Goal: Information Seeking & Learning: Understand process/instructions

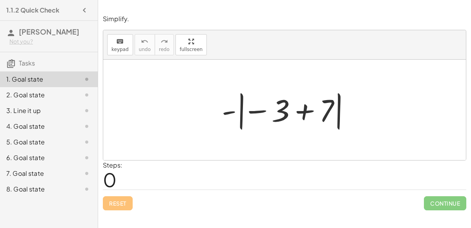
click at [254, 111] on div at bounding box center [288, 110] width 140 height 44
click at [278, 114] on div at bounding box center [288, 110] width 140 height 44
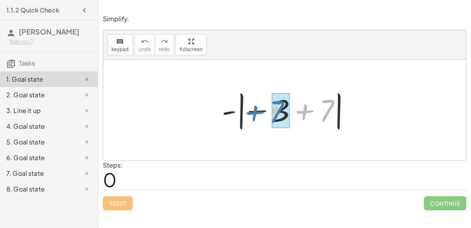
drag, startPoint x: 295, startPoint y: 106, endPoint x: 245, endPoint y: 107, distance: 49.4
click at [245, 107] on div at bounding box center [288, 110] width 140 height 44
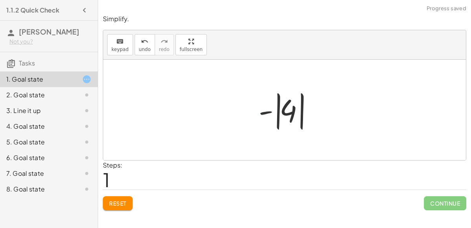
click at [270, 112] on div at bounding box center [288, 110] width 66 height 44
drag, startPoint x: 270, startPoint y: 112, endPoint x: 283, endPoint y: 111, distance: 13.0
click at [283, 111] on div at bounding box center [288, 110] width 66 height 44
click at [292, 113] on div at bounding box center [288, 110] width 66 height 44
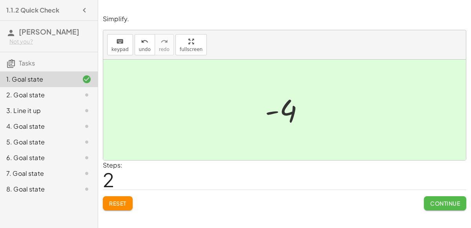
click at [432, 200] on span "Continue" at bounding box center [445, 203] width 30 height 7
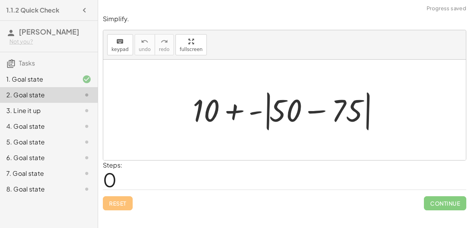
click at [292, 107] on div at bounding box center [288, 109] width 198 height 45
click at [320, 112] on div at bounding box center [288, 109] width 198 height 45
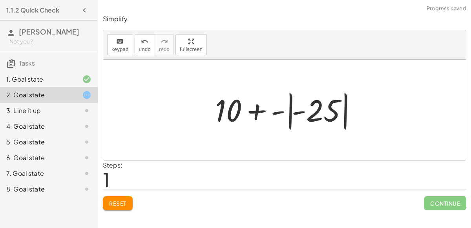
click at [298, 110] on div at bounding box center [287, 110] width 153 height 44
click at [286, 112] on div at bounding box center [287, 110] width 153 height 44
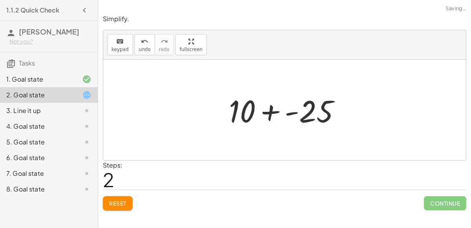
click at [269, 109] on div at bounding box center [288, 110] width 126 height 40
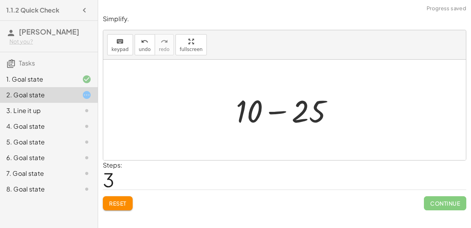
click at [273, 115] on div at bounding box center [287, 110] width 111 height 40
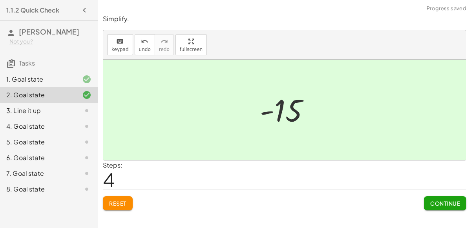
click at [72, 109] on div at bounding box center [80, 110] width 22 height 9
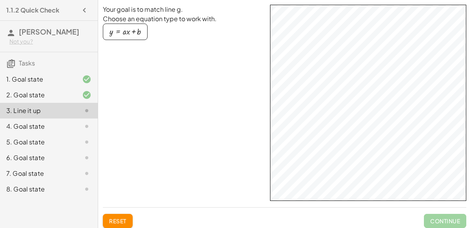
click at [217, 181] on div "Your goal is to match line g. Choose an equation type to work with. y = + · a ·…" at bounding box center [284, 103] width 363 height 196
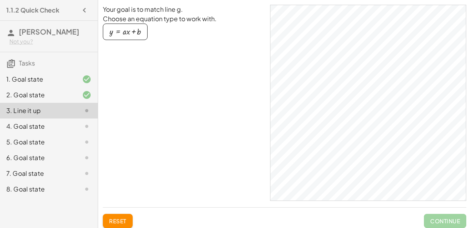
drag, startPoint x: 135, startPoint y: 33, endPoint x: 228, endPoint y: 72, distance: 101.5
click at [228, 72] on div "Your goal is to match line g. Choose an equation type to work with. y = + · a ·…" at bounding box center [183, 103] width 161 height 196
click at [132, 27] on div "button" at bounding box center [124, 31] width 31 height 9
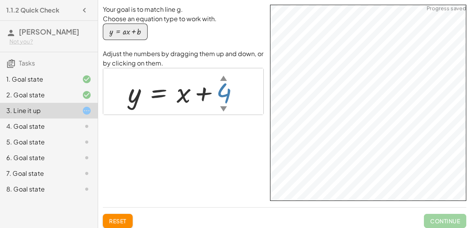
click at [222, 108] on div "▼" at bounding box center [223, 109] width 7 height 10
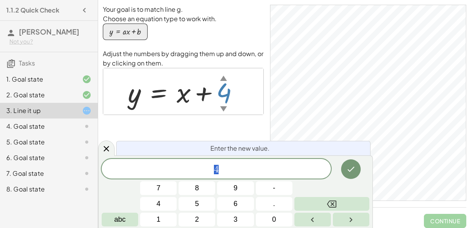
click at [217, 94] on div at bounding box center [186, 92] width 125 height 36
click at [204, 92] on div at bounding box center [186, 92] width 125 height 36
click at [355, 173] on icon "Done" at bounding box center [350, 168] width 9 height 9
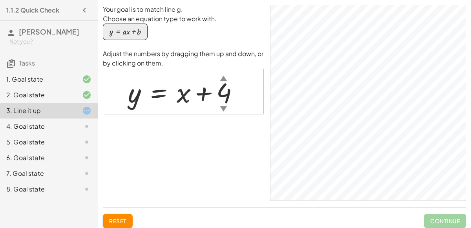
click at [204, 89] on div at bounding box center [186, 92] width 125 height 36
click at [201, 95] on div at bounding box center [186, 92] width 125 height 36
click at [178, 98] on div at bounding box center [186, 92] width 125 height 36
click at [153, 91] on div at bounding box center [186, 92] width 125 height 36
click at [142, 94] on div at bounding box center [186, 92] width 125 height 36
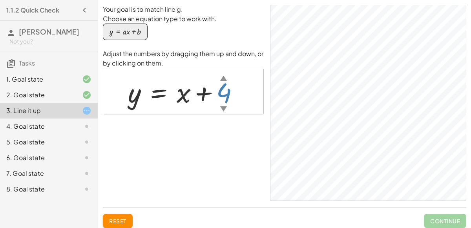
click at [224, 79] on div "▲" at bounding box center [223, 78] width 7 height 10
click at [224, 107] on div "▼" at bounding box center [224, 109] width 7 height 10
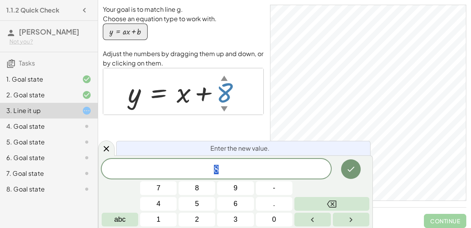
click at [224, 107] on div "▼" at bounding box center [224, 109] width 7 height 10
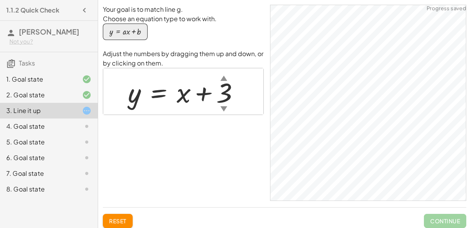
click at [221, 108] on div "▼" at bounding box center [223, 109] width 7 height 10
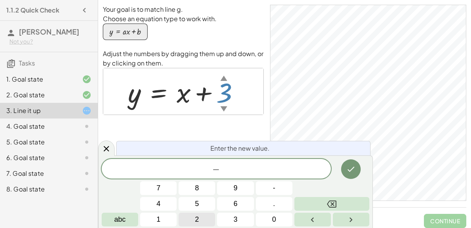
click at [199, 222] on button "2" at bounding box center [196, 220] width 36 height 14
click at [346, 173] on icon "Done" at bounding box center [350, 168] width 9 height 9
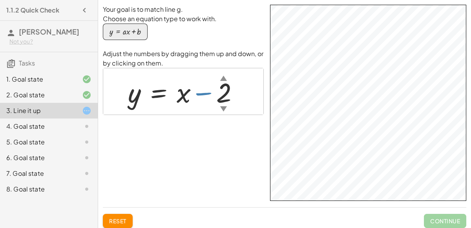
click at [203, 93] on div at bounding box center [186, 92] width 125 height 36
drag, startPoint x: 203, startPoint y: 93, endPoint x: 182, endPoint y: 83, distance: 23.5
click at [182, 83] on div at bounding box center [186, 92] width 125 height 36
click at [184, 85] on div at bounding box center [186, 92] width 125 height 36
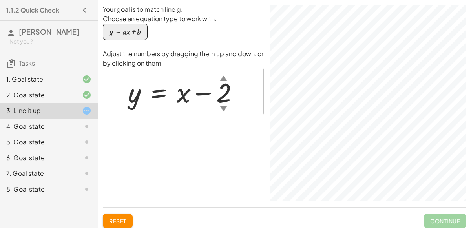
click at [151, 88] on div at bounding box center [186, 92] width 125 height 36
click at [223, 77] on div "▲" at bounding box center [223, 78] width 7 height 10
click at [151, 92] on div at bounding box center [183, 92] width 119 height 36
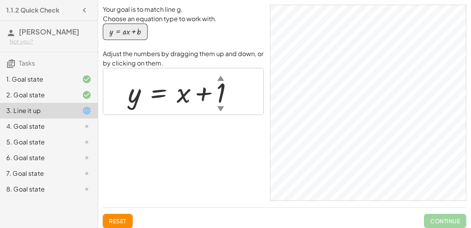
drag, startPoint x: 121, startPoint y: 97, endPoint x: 135, endPoint y: 100, distance: 14.2
click at [135, 100] on div "y = + x + 1 ▲ ▼" at bounding box center [180, 92] width 129 height 40
drag, startPoint x: 135, startPoint y: 100, endPoint x: 180, endPoint y: 97, distance: 45.6
click at [180, 97] on div at bounding box center [183, 92] width 119 height 36
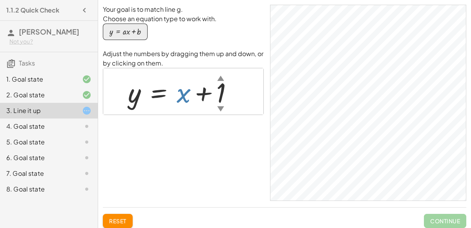
click at [189, 101] on div at bounding box center [183, 92] width 119 height 36
click at [193, 95] on div at bounding box center [183, 92] width 119 height 36
click at [130, 27] on div "button" at bounding box center [124, 31] width 31 height 9
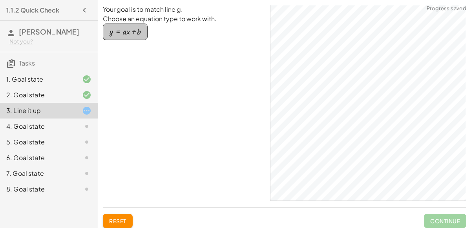
click at [130, 27] on div "button" at bounding box center [124, 31] width 31 height 9
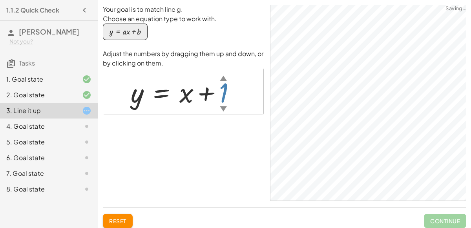
click at [223, 109] on div "▼" at bounding box center [223, 109] width 7 height 10
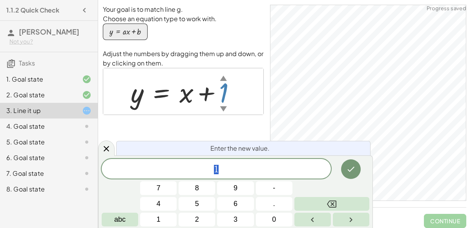
click at [223, 109] on div "▼" at bounding box center [223, 109] width 7 height 10
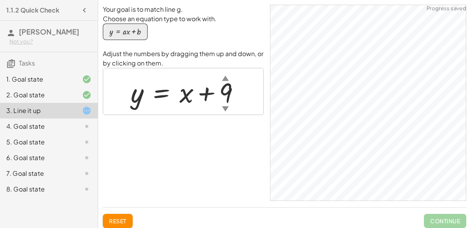
click at [224, 78] on div "▲" at bounding box center [225, 78] width 7 height 10
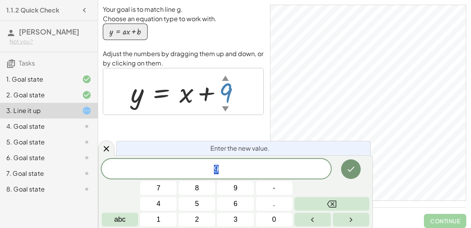
click at [224, 78] on div "▲" at bounding box center [225, 78] width 7 height 10
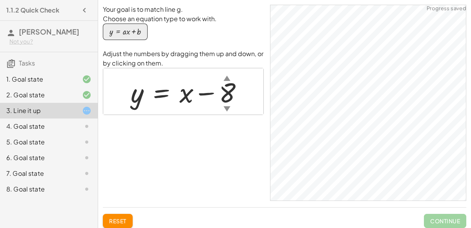
click at [226, 108] on div "▼" at bounding box center [227, 109] width 7 height 10
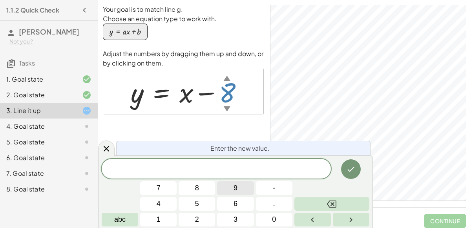
click at [233, 189] on span "9" at bounding box center [235, 188] width 4 height 11
click at [347, 171] on icon "Done" at bounding box center [350, 168] width 9 height 9
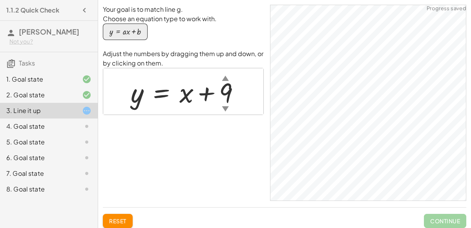
click at [224, 106] on div "▼" at bounding box center [225, 109] width 7 height 10
click at [228, 107] on div "▼" at bounding box center [225, 109] width 7 height 10
click at [228, 109] on div "▼" at bounding box center [226, 109] width 7 height 10
click at [228, 80] on div "▲" at bounding box center [225, 78] width 7 height 10
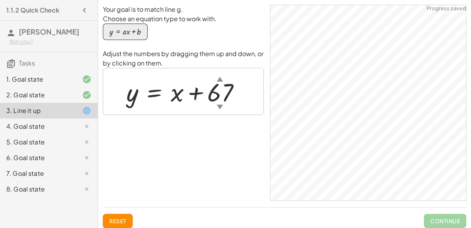
click at [219, 106] on div "▼" at bounding box center [220, 106] width 6 height 9
click at [124, 104] on div at bounding box center [180, 91] width 117 height 33
click at [204, 97] on div at bounding box center [180, 91] width 117 height 33
click at [213, 105] on div "▼" at bounding box center [214, 106] width 6 height 9
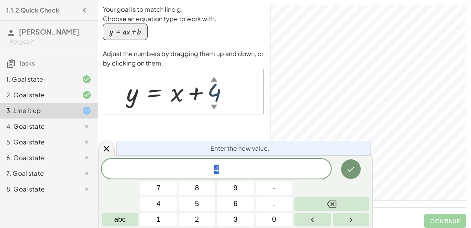
click at [213, 105] on div "▼" at bounding box center [214, 106] width 6 height 9
click at [50, 150] on div "4. Goal state" at bounding box center [49, 158] width 98 height 16
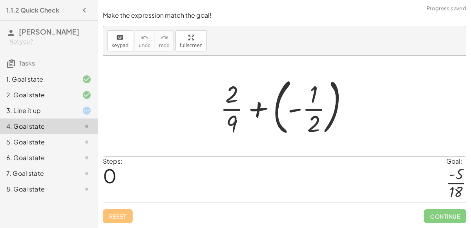
click at [310, 110] on div at bounding box center [287, 105] width 142 height 65
click at [264, 107] on div at bounding box center [287, 105] width 142 height 65
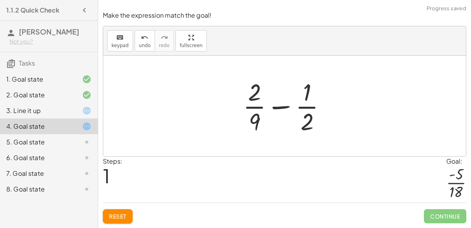
click at [283, 107] on div at bounding box center [287, 106] width 97 height 60
drag, startPoint x: 255, startPoint y: 119, endPoint x: 307, endPoint y: 119, distance: 52.2
click at [307, 119] on div at bounding box center [287, 106] width 97 height 60
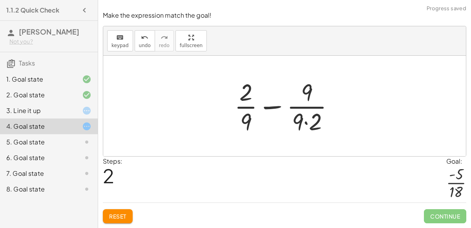
click at [112, 213] on span "Reset" at bounding box center [117, 216] width 17 height 7
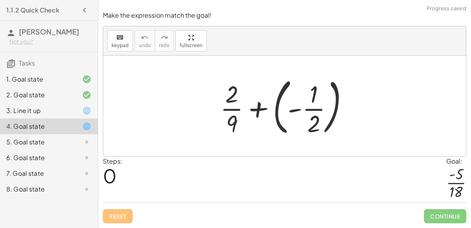
click at [251, 108] on div at bounding box center [287, 105] width 142 height 65
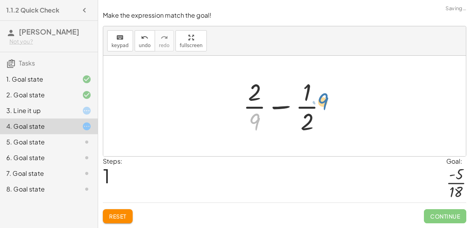
drag, startPoint x: 253, startPoint y: 117, endPoint x: 320, endPoint y: 96, distance: 69.7
click at [320, 96] on div at bounding box center [287, 106] width 97 height 60
click at [256, 122] on div at bounding box center [287, 106] width 97 height 60
drag, startPoint x: 256, startPoint y: 118, endPoint x: 323, endPoint y: 100, distance: 69.1
click at [323, 100] on div at bounding box center [287, 106] width 97 height 60
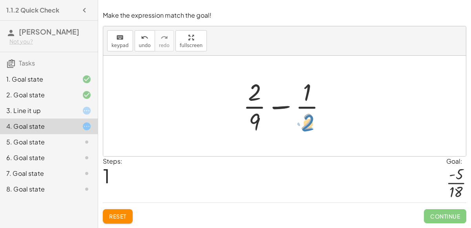
drag, startPoint x: 300, startPoint y: 124, endPoint x: 306, endPoint y: 126, distance: 6.6
click at [306, 126] on div at bounding box center [287, 106] width 97 height 60
drag, startPoint x: 258, startPoint y: 121, endPoint x: 245, endPoint y: 96, distance: 28.6
click at [245, 96] on div at bounding box center [287, 106] width 97 height 60
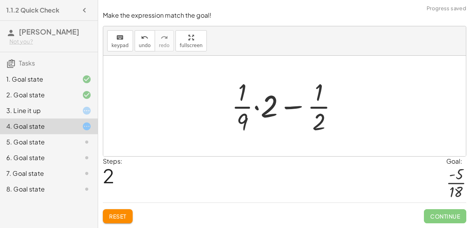
click at [256, 104] on div at bounding box center [288, 106] width 120 height 60
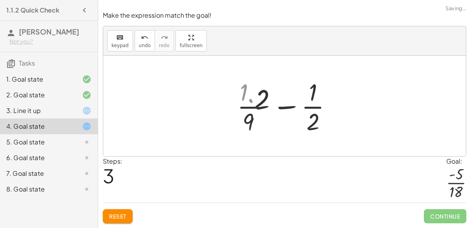
click at [259, 109] on div at bounding box center [287, 106] width 97 height 60
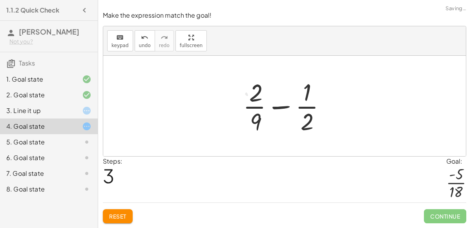
click at [284, 108] on div at bounding box center [287, 106] width 97 height 60
drag, startPoint x: 303, startPoint y: 121, endPoint x: 249, endPoint y: 89, distance: 62.8
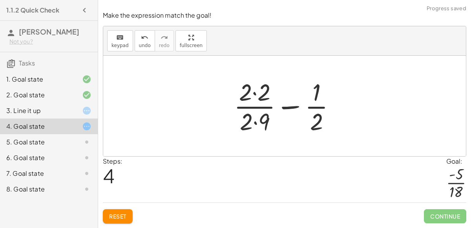
click at [253, 94] on div at bounding box center [288, 106] width 116 height 60
click at [256, 122] on div at bounding box center [287, 106] width 114 height 60
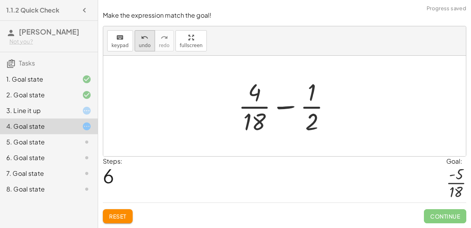
click at [143, 44] on span "undo" at bounding box center [145, 45] width 12 height 5
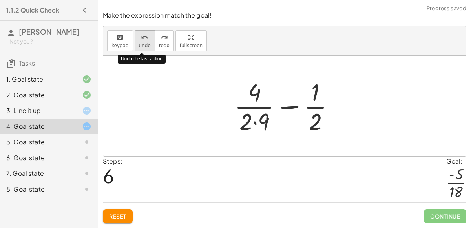
click at [143, 44] on span "undo" at bounding box center [145, 45] width 12 height 5
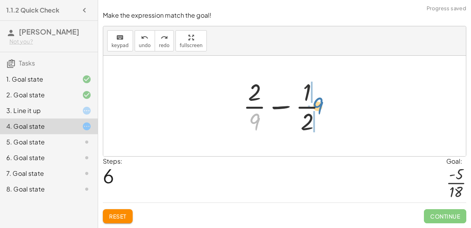
drag, startPoint x: 257, startPoint y: 124, endPoint x: 320, endPoint y: 108, distance: 64.7
click at [320, 108] on div at bounding box center [287, 106] width 97 height 60
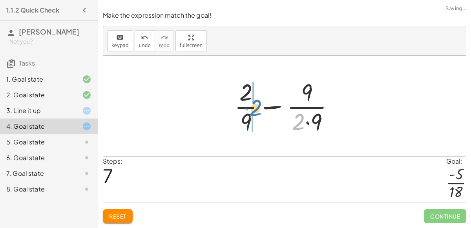
drag, startPoint x: 298, startPoint y: 125, endPoint x: 255, endPoint y: 111, distance: 44.9
click at [255, 111] on div at bounding box center [287, 106] width 114 height 60
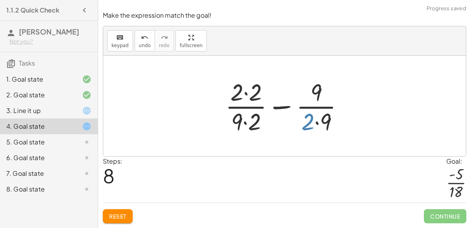
click at [307, 115] on div at bounding box center [287, 106] width 133 height 60
drag, startPoint x: 235, startPoint y: 117, endPoint x: 243, endPoint y: 111, distance: 9.8
click at [243, 111] on div at bounding box center [287, 106] width 133 height 60
click at [250, 95] on div at bounding box center [287, 106] width 133 height 60
click at [244, 116] on div at bounding box center [287, 106] width 131 height 60
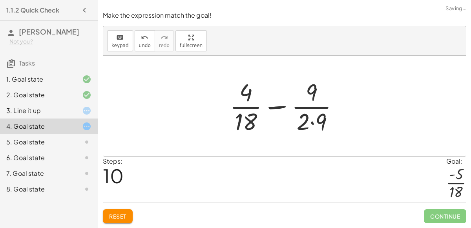
click at [310, 122] on div at bounding box center [288, 106] width 124 height 60
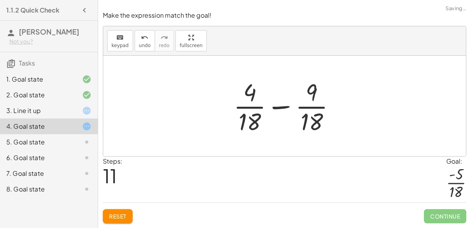
click at [281, 109] on div at bounding box center [287, 106] width 116 height 60
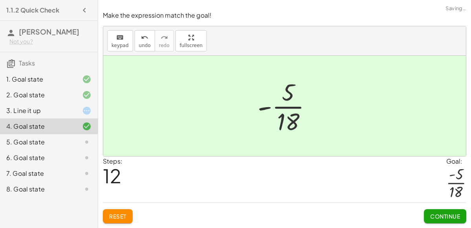
click at [442, 216] on span "Continue" at bounding box center [445, 216] width 30 height 7
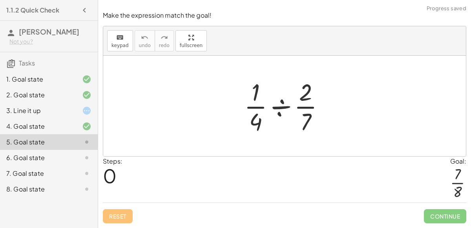
click at [280, 109] on div at bounding box center [287, 106] width 95 height 60
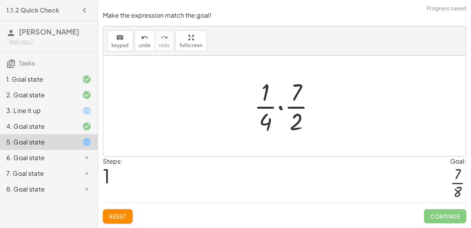
click at [279, 110] on div at bounding box center [287, 106] width 75 height 60
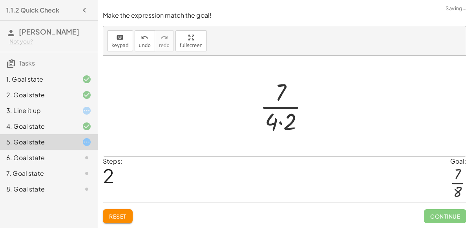
click at [279, 123] on div at bounding box center [287, 106] width 63 height 60
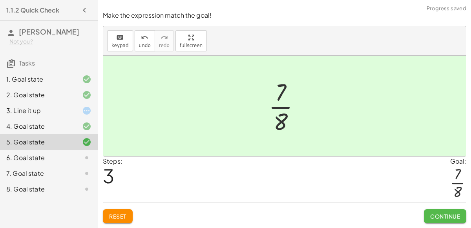
click at [433, 214] on span "Continue" at bounding box center [445, 216] width 30 height 7
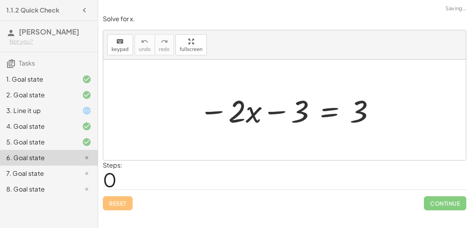
click at [275, 108] on div at bounding box center [287, 110] width 185 height 40
click at [214, 108] on div at bounding box center [287, 110] width 185 height 40
click at [227, 107] on div at bounding box center [287, 110] width 185 height 40
click at [241, 114] on div at bounding box center [287, 110] width 185 height 40
click at [256, 117] on div at bounding box center [287, 110] width 185 height 40
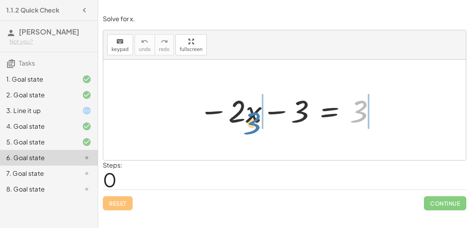
drag, startPoint x: 370, startPoint y: 114, endPoint x: 262, endPoint y: 125, distance: 108.4
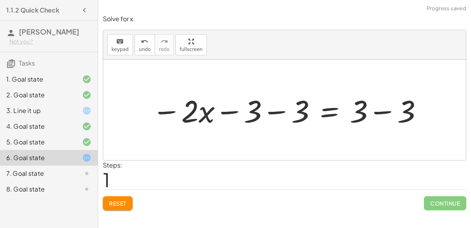
click at [229, 110] on div at bounding box center [287, 110] width 279 height 40
click at [291, 107] on div at bounding box center [287, 110] width 279 height 40
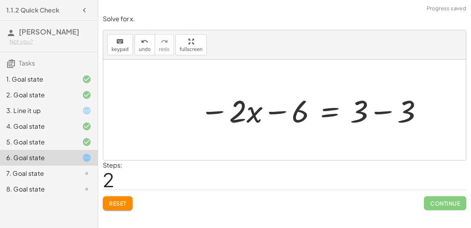
click at [277, 112] on div at bounding box center [311, 110] width 231 height 40
click at [275, 125] on div at bounding box center [311, 110] width 231 height 40
click at [382, 108] on div at bounding box center [311, 110] width 231 height 40
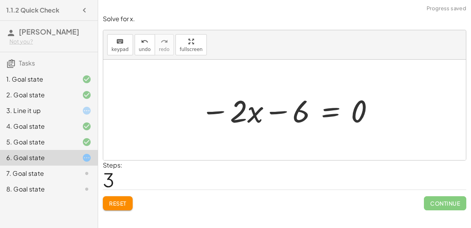
click at [232, 103] on div at bounding box center [288, 110] width 182 height 40
click at [222, 107] on div at bounding box center [288, 110] width 182 height 40
click at [258, 109] on div at bounding box center [288, 110] width 182 height 40
click at [266, 113] on div at bounding box center [288, 110] width 182 height 40
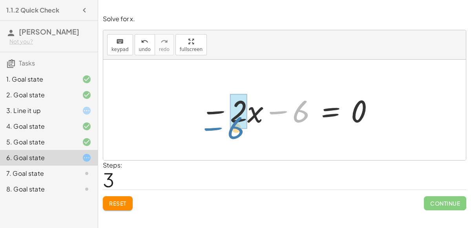
drag, startPoint x: 302, startPoint y: 114, endPoint x: 237, endPoint y: 129, distance: 66.4
click at [237, 129] on div at bounding box center [288, 110] width 182 height 40
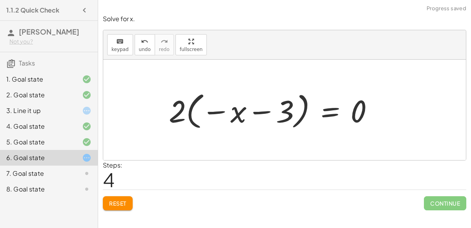
click at [230, 109] on div at bounding box center [274, 110] width 219 height 44
click at [197, 110] on div at bounding box center [274, 110] width 219 height 44
click at [124, 197] on button "Reset" at bounding box center [118, 203] width 30 height 14
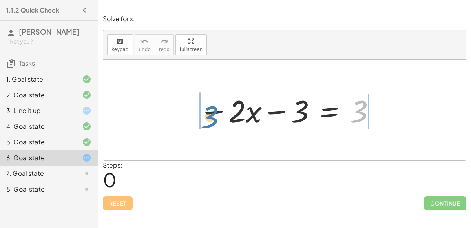
drag, startPoint x: 361, startPoint y: 122, endPoint x: 208, endPoint y: 126, distance: 152.7
click at [208, 126] on div at bounding box center [287, 110] width 185 height 40
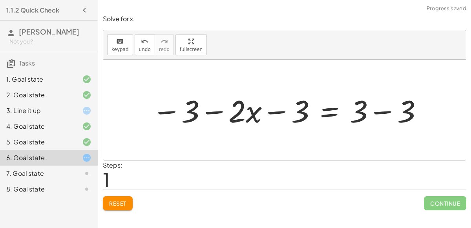
click at [116, 202] on span "Reset" at bounding box center [117, 203] width 17 height 7
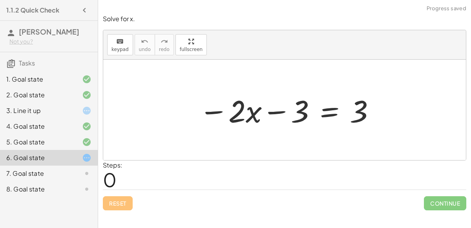
click at [262, 111] on div at bounding box center [287, 110] width 185 height 40
click at [211, 106] on div at bounding box center [287, 110] width 185 height 40
click at [324, 115] on div at bounding box center [287, 110] width 185 height 40
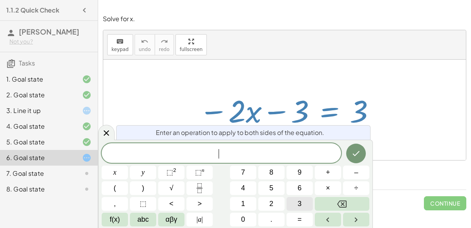
click at [307, 203] on button "3" at bounding box center [299, 204] width 26 height 14
click at [360, 148] on button "Done" at bounding box center [356, 154] width 20 height 20
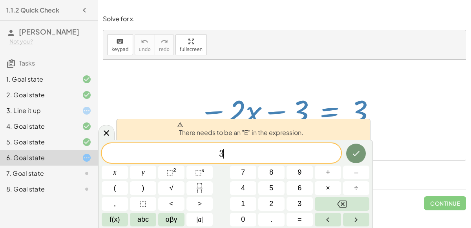
click at [308, 151] on span "3 ​" at bounding box center [221, 153] width 239 height 11
click at [212, 155] on span "3 ​" at bounding box center [221, 153] width 239 height 11
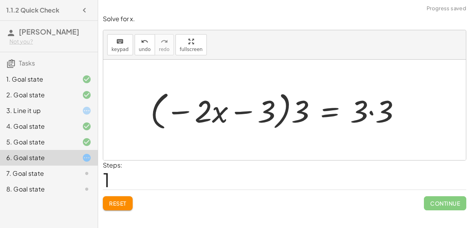
click at [244, 106] on div at bounding box center [278, 109] width 264 height 45
click at [182, 107] on div at bounding box center [278, 109] width 264 height 45
click at [369, 110] on div at bounding box center [278, 109] width 264 height 45
click at [311, 106] on div at bounding box center [264, 109] width 237 height 45
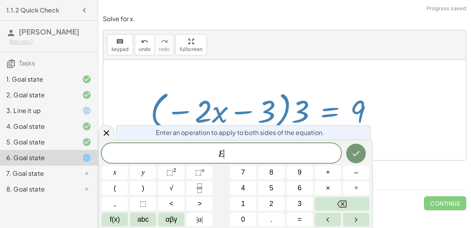
click at [299, 104] on div at bounding box center [264, 109] width 237 height 45
click at [356, 155] on icon "Done" at bounding box center [355, 153] width 9 height 9
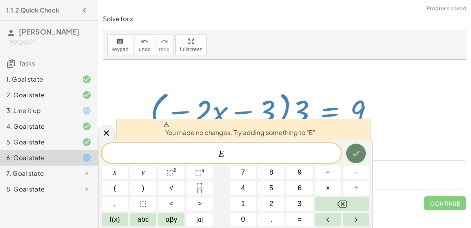
click at [356, 156] on icon "Done" at bounding box center [355, 153] width 9 height 9
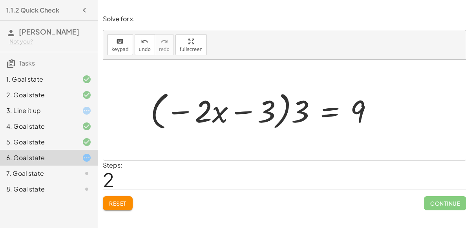
click at [267, 103] on div at bounding box center [264, 109] width 237 height 45
click at [280, 110] on div at bounding box center [264, 109] width 237 height 45
drag, startPoint x: 299, startPoint y: 120, endPoint x: 230, endPoint y: 127, distance: 69.0
click at [230, 127] on div at bounding box center [264, 109] width 237 height 45
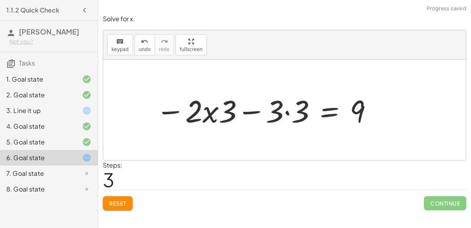
click at [216, 111] on div at bounding box center [265, 110] width 226 height 40
click at [203, 114] on div at bounding box center [265, 110] width 226 height 40
click at [241, 113] on div at bounding box center [265, 110] width 226 height 40
click at [289, 111] on div at bounding box center [265, 110] width 226 height 40
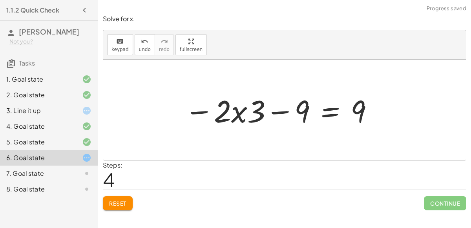
click at [245, 113] on div at bounding box center [279, 110] width 198 height 40
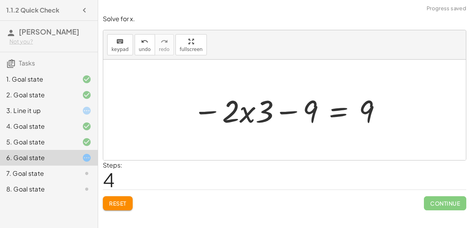
click at [330, 108] on div at bounding box center [288, 110] width 198 height 40
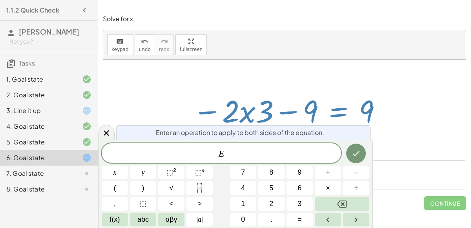
click at [242, 99] on div at bounding box center [288, 110] width 198 height 40
click at [103, 132] on icon at bounding box center [106, 132] width 9 height 9
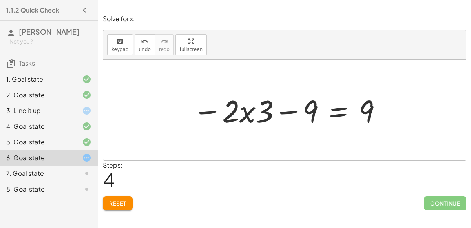
click at [127, 205] on button "Reset" at bounding box center [118, 203] width 30 height 14
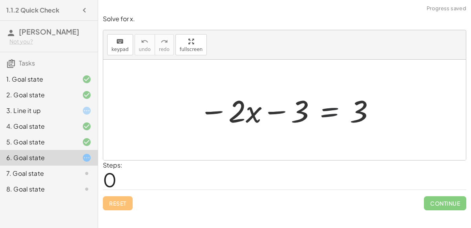
click at [349, 117] on div at bounding box center [287, 110] width 185 height 40
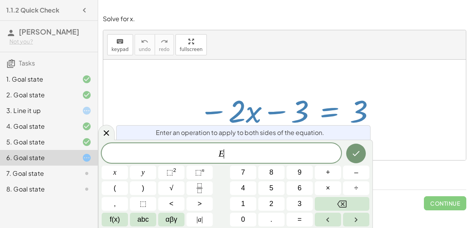
click at [78, 177] on div at bounding box center [80, 173] width 22 height 9
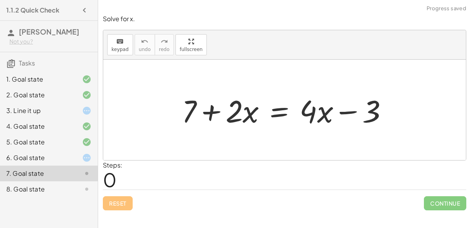
click at [209, 106] on div at bounding box center [288, 110] width 220 height 40
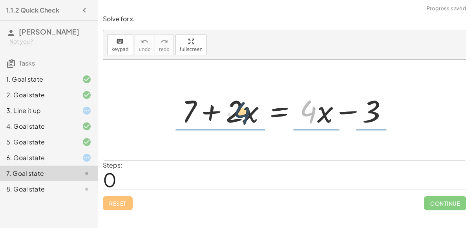
drag, startPoint x: 316, startPoint y: 114, endPoint x: 247, endPoint y: 115, distance: 69.4
click at [247, 115] on div at bounding box center [288, 110] width 220 height 40
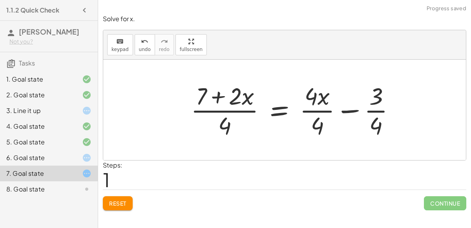
click at [121, 200] on span "Reset" at bounding box center [117, 203] width 17 height 7
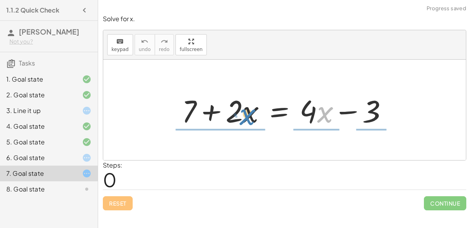
drag, startPoint x: 323, startPoint y: 112, endPoint x: 245, endPoint y: 113, distance: 78.1
click at [245, 113] on div at bounding box center [288, 110] width 220 height 40
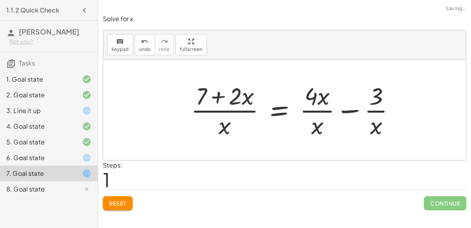
click at [233, 106] on div at bounding box center [296, 110] width 219 height 60
click at [226, 120] on div at bounding box center [296, 110] width 219 height 60
click at [219, 83] on div at bounding box center [296, 110] width 219 height 60
click at [314, 117] on div at bounding box center [296, 110] width 219 height 60
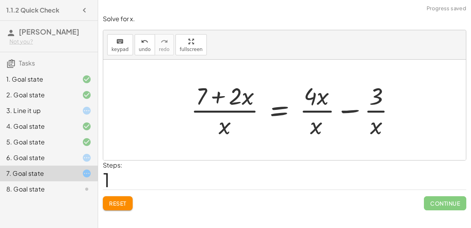
click at [340, 115] on div at bounding box center [296, 110] width 219 height 60
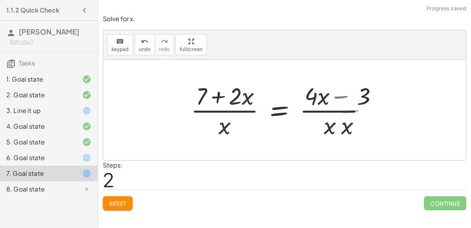
click at [362, 112] on div at bounding box center [287, 110] width 201 height 60
click at [343, 106] on div at bounding box center [287, 110] width 201 height 60
click at [342, 95] on div at bounding box center [287, 110] width 201 height 60
click at [129, 199] on button "Reset" at bounding box center [118, 203] width 30 height 14
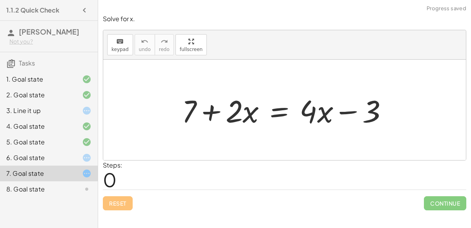
click at [348, 115] on div at bounding box center [288, 110] width 220 height 40
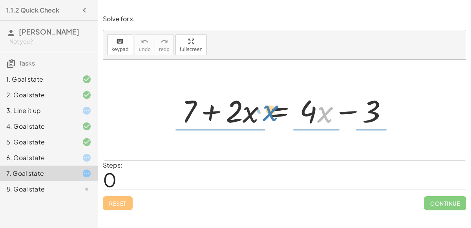
drag, startPoint x: 319, startPoint y: 107, endPoint x: 292, endPoint y: 109, distance: 26.7
click at [292, 109] on div at bounding box center [288, 110] width 220 height 40
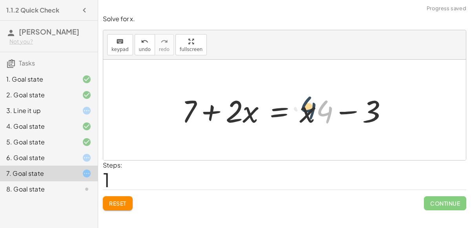
drag, startPoint x: 329, startPoint y: 114, endPoint x: 312, endPoint y: 109, distance: 17.0
click at [312, 109] on div at bounding box center [288, 110] width 220 height 40
click at [313, 109] on div at bounding box center [288, 110] width 220 height 40
drag, startPoint x: 309, startPoint y: 111, endPoint x: 334, endPoint y: 112, distance: 25.5
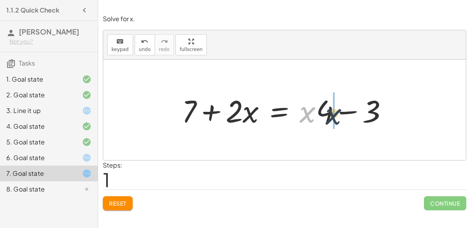
click at [334, 112] on div at bounding box center [288, 110] width 220 height 40
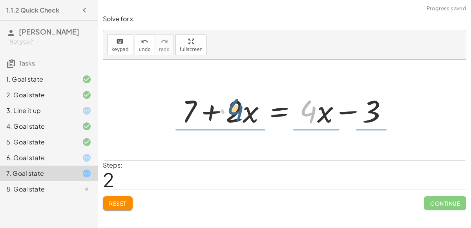
drag, startPoint x: 310, startPoint y: 109, endPoint x: 239, endPoint y: 109, distance: 71.8
click at [239, 109] on div at bounding box center [288, 110] width 220 height 40
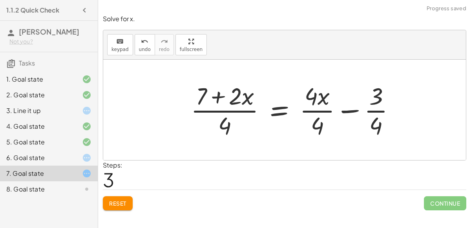
click at [119, 202] on span "Reset" at bounding box center [117, 203] width 17 height 7
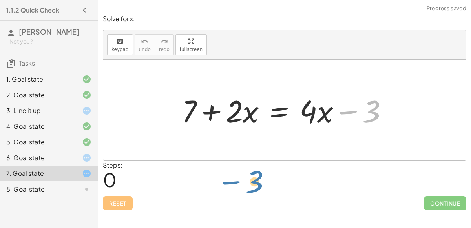
drag, startPoint x: 372, startPoint y: 123, endPoint x: 271, endPoint y: 157, distance: 106.6
click at [271, 157] on div "− 3 + 7 + · 2 · x = + · 4 · x − 3" at bounding box center [284, 110] width 362 height 100
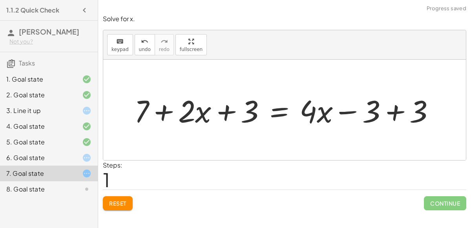
click at [228, 109] on div at bounding box center [287, 110] width 315 height 40
click at [388, 114] on div at bounding box center [287, 110] width 315 height 40
click at [234, 106] on div at bounding box center [240, 110] width 220 height 40
click at [167, 108] on div at bounding box center [240, 110] width 220 height 40
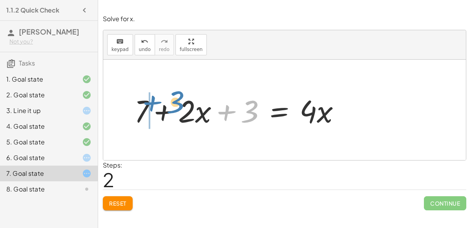
drag, startPoint x: 252, startPoint y: 117, endPoint x: 178, endPoint y: 108, distance: 74.7
click at [178, 108] on div at bounding box center [240, 110] width 220 height 40
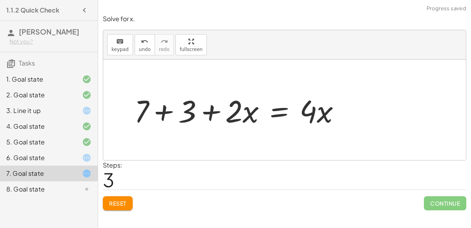
click at [162, 114] on div at bounding box center [240, 110] width 220 height 40
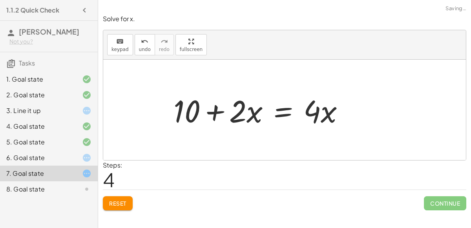
click at [206, 115] on div at bounding box center [261, 110] width 185 height 40
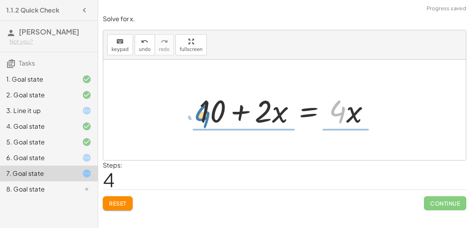
drag, startPoint x: 339, startPoint y: 117, endPoint x: 202, endPoint y: 121, distance: 136.6
click at [202, 121] on div at bounding box center [287, 110] width 185 height 40
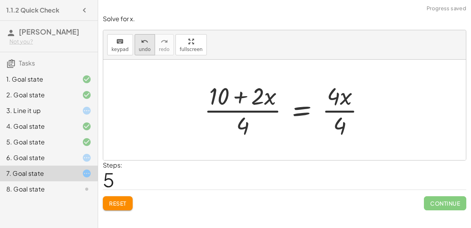
click at [142, 55] on button "undo undo" at bounding box center [145, 44] width 20 height 21
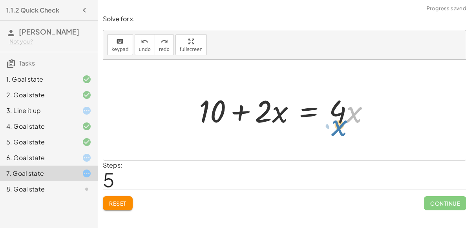
drag, startPoint x: 348, startPoint y: 110, endPoint x: 359, endPoint y: 112, distance: 10.8
click at [359, 112] on div at bounding box center [287, 110] width 185 height 40
drag, startPoint x: 339, startPoint y: 106, endPoint x: 346, endPoint y: 108, distance: 8.3
click at [346, 108] on div at bounding box center [287, 110] width 185 height 40
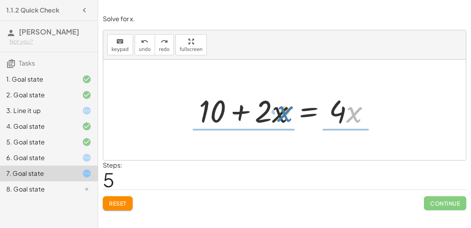
drag, startPoint x: 348, startPoint y: 108, endPoint x: 274, endPoint y: 108, distance: 73.8
click at [274, 108] on div at bounding box center [287, 110] width 185 height 40
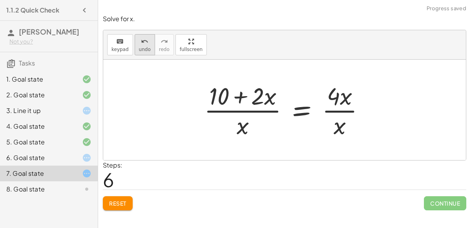
click at [140, 53] on button "undo undo" at bounding box center [145, 44] width 20 height 21
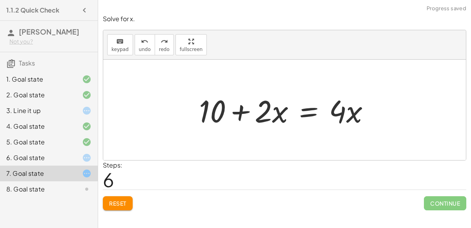
click at [242, 111] on div at bounding box center [287, 110] width 185 height 40
click at [336, 113] on div at bounding box center [287, 110] width 185 height 40
click at [348, 113] on div at bounding box center [287, 110] width 185 height 40
click at [309, 104] on div at bounding box center [287, 110] width 185 height 40
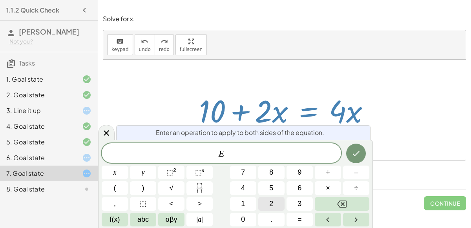
click at [270, 199] on span "2" at bounding box center [271, 204] width 4 height 11
click at [358, 156] on icon "Done" at bounding box center [355, 153] width 9 height 9
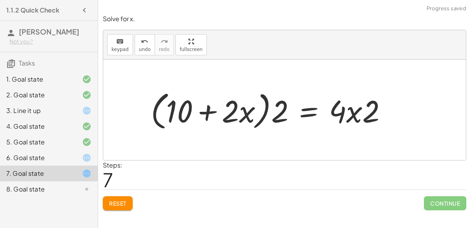
click at [243, 111] on div at bounding box center [272, 109] width 250 height 45
click at [273, 120] on div at bounding box center [272, 109] width 250 height 45
click at [234, 112] on div at bounding box center [272, 109] width 250 height 45
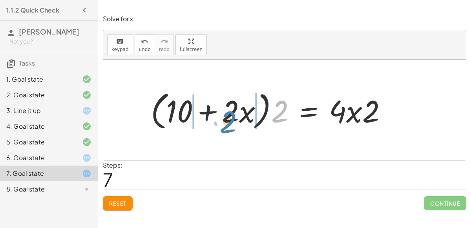
drag, startPoint x: 284, startPoint y: 117, endPoint x: 230, endPoint y: 125, distance: 54.0
click at [230, 125] on div at bounding box center [272, 109] width 250 height 45
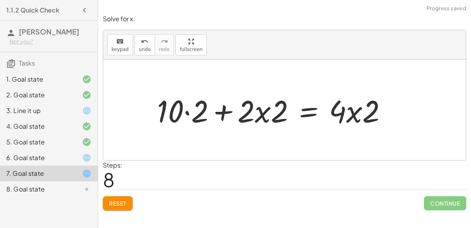
click at [186, 110] on div at bounding box center [275, 110] width 244 height 40
click at [256, 115] on div at bounding box center [284, 110] width 226 height 40
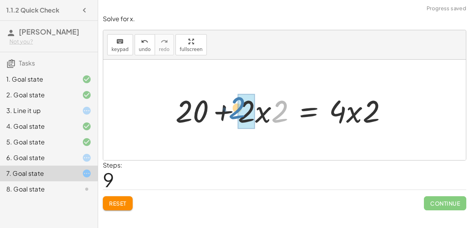
drag, startPoint x: 284, startPoint y: 121, endPoint x: 254, endPoint y: 118, distance: 30.3
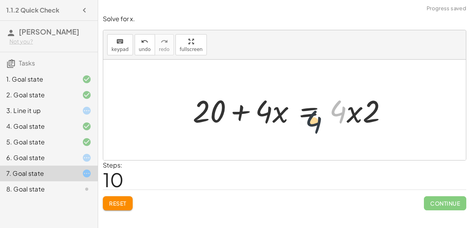
drag, startPoint x: 340, startPoint y: 118, endPoint x: 313, endPoint y: 130, distance: 29.7
click at [313, 130] on div "+ 7 + · 2 · x = + · 4 · x − 3 + 7 + · 2 · x + 3 = + · 4 · x − 3 + 3 + 7 + · 2 ·…" at bounding box center [290, 110] width 219 height 44
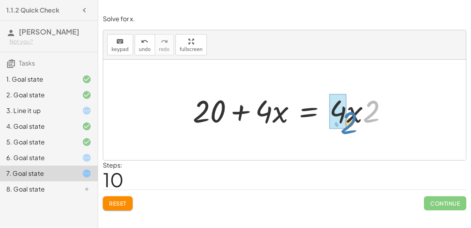
drag, startPoint x: 370, startPoint y: 118, endPoint x: 347, endPoint y: 127, distance: 25.5
click at [347, 127] on div at bounding box center [293, 110] width 209 height 40
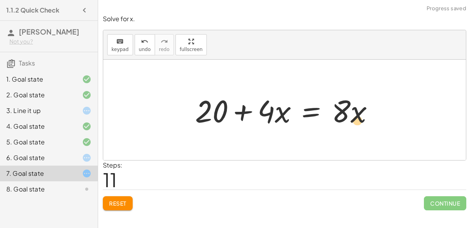
drag, startPoint x: 355, startPoint y: 117, endPoint x: 355, endPoint y: 126, distance: 8.7
click at [355, 126] on div at bounding box center [287, 110] width 193 height 40
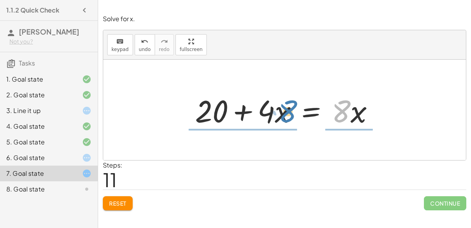
drag, startPoint x: 348, startPoint y: 113, endPoint x: 293, endPoint y: 114, distance: 54.5
click at [293, 114] on div at bounding box center [287, 110] width 193 height 40
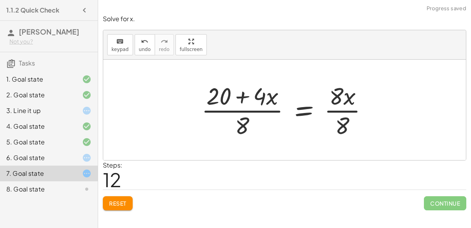
click at [250, 109] on div at bounding box center [287, 110] width 181 height 60
click at [244, 88] on div at bounding box center [287, 110] width 181 height 60
click at [345, 118] on div at bounding box center [287, 110] width 181 height 60
click at [346, 93] on div at bounding box center [277, 110] width 160 height 60
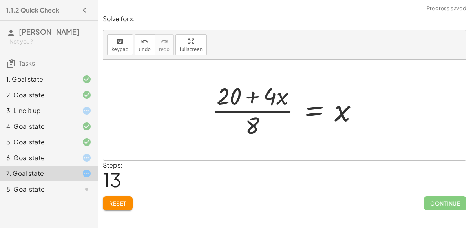
click at [246, 124] on div at bounding box center [288, 110] width 160 height 60
click at [271, 112] on div at bounding box center [288, 110] width 160 height 60
click at [255, 92] on div at bounding box center [288, 110] width 160 height 60
click at [308, 106] on div at bounding box center [288, 110] width 160 height 60
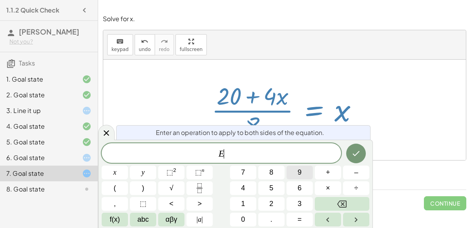
click at [299, 179] on button "9" at bounding box center [299, 173] width 26 height 14
click at [359, 152] on icon "Done" at bounding box center [356, 153] width 7 height 5
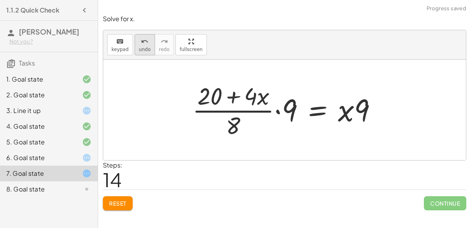
click at [135, 34] on button "undo undo" at bounding box center [145, 44] width 20 height 21
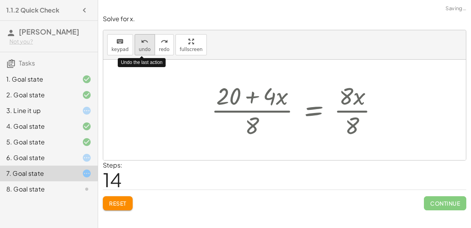
click at [135, 34] on button "undo undo" at bounding box center [145, 44] width 20 height 21
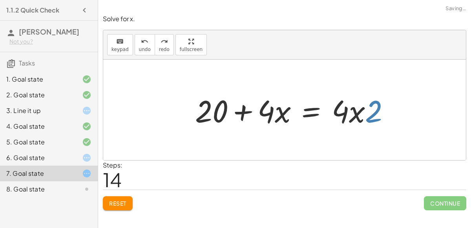
click at [118, 202] on span "Reset" at bounding box center [117, 203] width 17 height 7
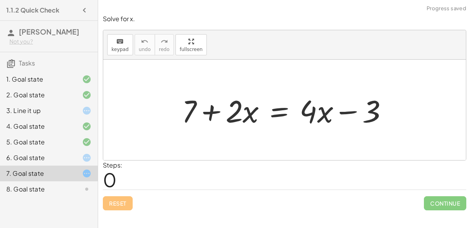
click at [71, 188] on div at bounding box center [80, 188] width 22 height 9
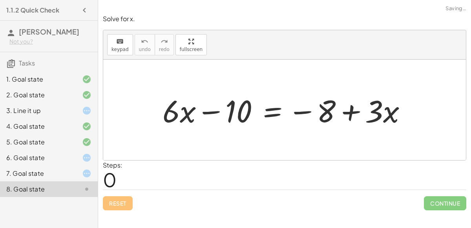
click at [204, 114] on div at bounding box center [287, 110] width 258 height 40
click at [195, 113] on div at bounding box center [287, 110] width 258 height 40
click at [348, 107] on div at bounding box center [287, 110] width 258 height 40
click at [308, 107] on div at bounding box center [287, 110] width 258 height 40
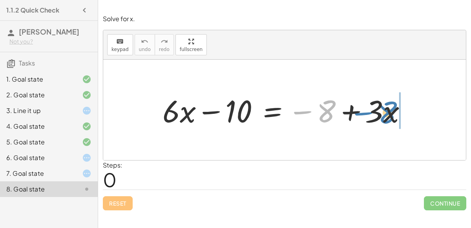
drag, startPoint x: 308, startPoint y: 107, endPoint x: 371, endPoint y: 109, distance: 62.4
click at [371, 109] on div at bounding box center [287, 110] width 258 height 40
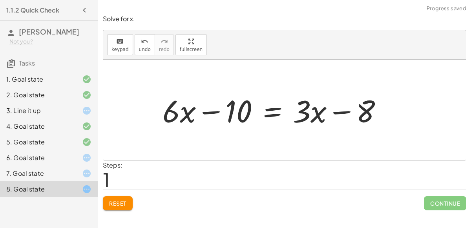
click at [364, 113] on div at bounding box center [275, 110] width 234 height 40
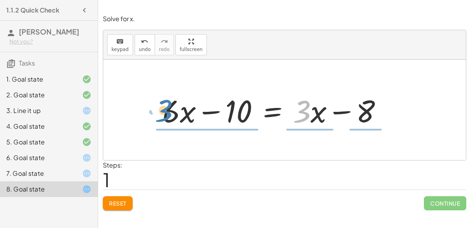
drag, startPoint x: 307, startPoint y: 109, endPoint x: 186, endPoint y: 115, distance: 121.4
click at [186, 115] on div at bounding box center [275, 110] width 234 height 40
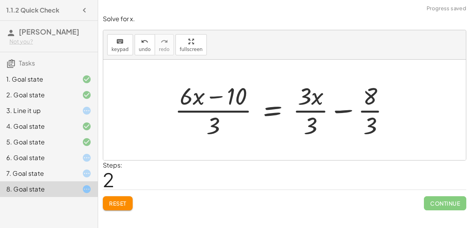
click at [119, 203] on span "Reset" at bounding box center [117, 203] width 17 height 7
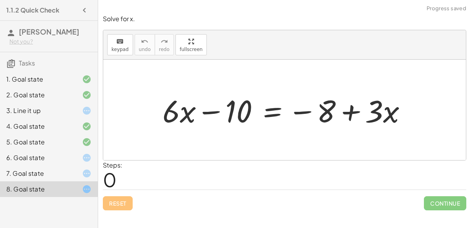
click at [114, 202] on div "Reset Continue" at bounding box center [284, 199] width 363 height 21
drag, startPoint x: 396, startPoint y: 111, endPoint x: 372, endPoint y: 113, distance: 24.4
click at [372, 113] on div at bounding box center [287, 110] width 258 height 40
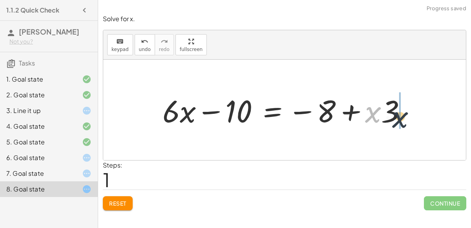
drag, startPoint x: 372, startPoint y: 113, endPoint x: 406, endPoint y: 118, distance: 33.7
click at [406, 118] on div at bounding box center [287, 110] width 258 height 40
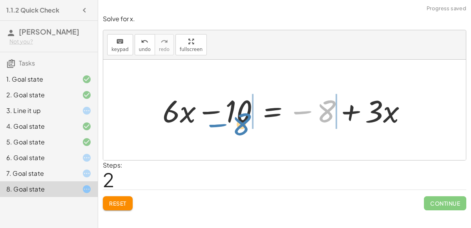
drag, startPoint x: 327, startPoint y: 111, endPoint x: 242, endPoint y: 122, distance: 85.1
click at [242, 122] on div at bounding box center [287, 110] width 258 height 40
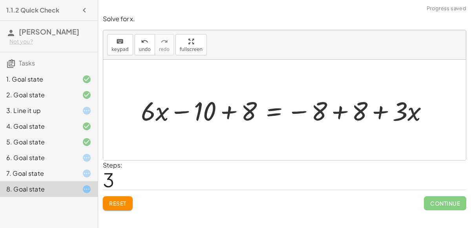
click at [217, 107] on div at bounding box center [288, 110] width 302 height 35
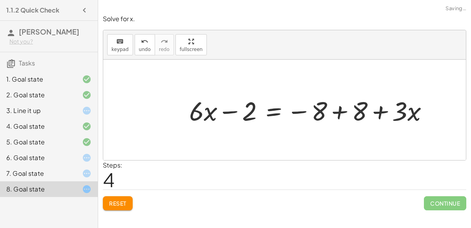
click at [339, 109] on div at bounding box center [311, 110] width 253 height 35
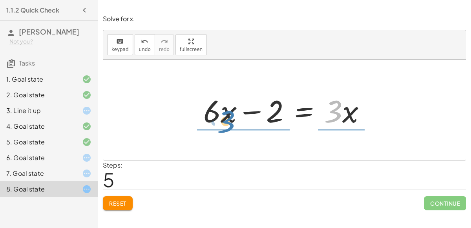
drag, startPoint x: 337, startPoint y: 115, endPoint x: 229, endPoint y: 125, distance: 108.8
click at [229, 125] on div at bounding box center [287, 110] width 177 height 40
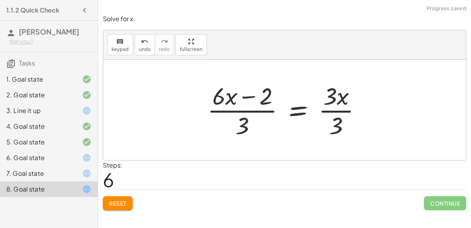
click at [258, 110] on div at bounding box center [287, 110] width 168 height 60
click at [252, 92] on div at bounding box center [287, 110] width 168 height 60
click at [317, 97] on div at bounding box center [287, 110] width 168 height 60
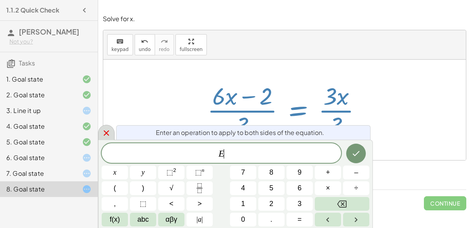
click at [104, 128] on icon at bounding box center [106, 132] width 9 height 9
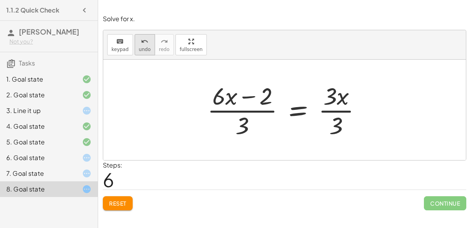
click at [141, 51] on button "undo undo" at bounding box center [145, 44] width 20 height 21
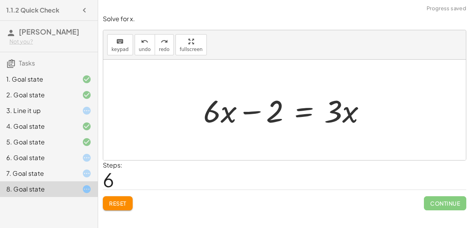
click at [305, 112] on div at bounding box center [287, 110] width 177 height 40
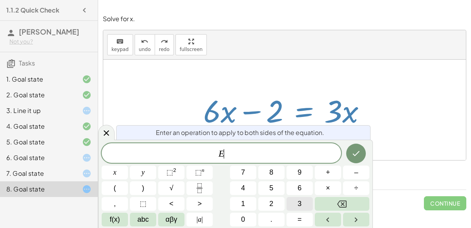
click at [304, 206] on button "3" at bounding box center [299, 204] width 26 height 14
click at [358, 151] on icon "Done" at bounding box center [355, 153] width 9 height 9
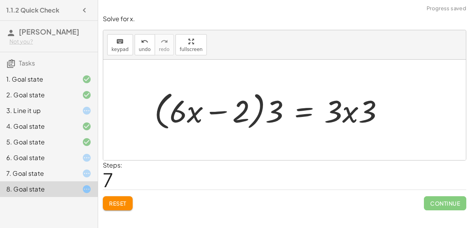
click at [259, 113] on div at bounding box center [271, 109] width 243 height 45
click at [270, 114] on div at bounding box center [271, 109] width 243 height 45
drag, startPoint x: 270, startPoint y: 114, endPoint x: 213, endPoint y: 115, distance: 56.9
click at [213, 115] on div at bounding box center [271, 109] width 243 height 45
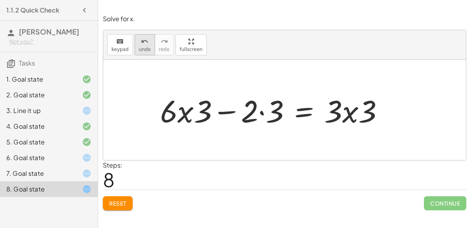
click at [145, 52] on button "undo undo" at bounding box center [145, 44] width 20 height 21
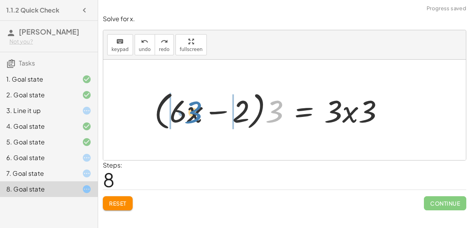
drag, startPoint x: 278, startPoint y: 111, endPoint x: 201, endPoint y: 113, distance: 76.9
click at [201, 113] on div at bounding box center [271, 109] width 243 height 45
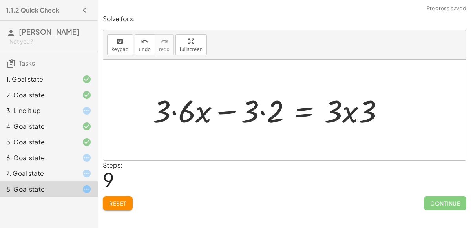
click at [265, 111] on div at bounding box center [271, 110] width 245 height 40
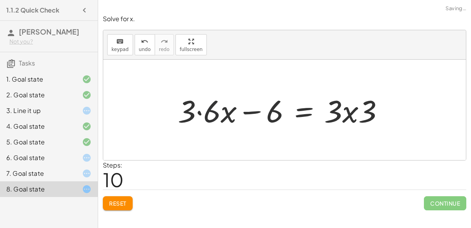
click at [206, 110] on div at bounding box center [284, 110] width 220 height 40
click at [341, 116] on div at bounding box center [290, 110] width 207 height 40
click at [350, 117] on div at bounding box center [290, 110] width 207 height 40
click at [364, 112] on div at bounding box center [290, 110] width 207 height 40
click at [313, 118] on div at bounding box center [290, 110] width 207 height 40
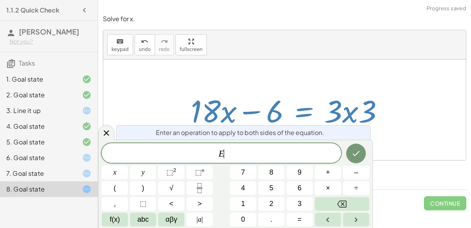
click at [302, 120] on div at bounding box center [290, 110] width 207 height 40
drag, startPoint x: 271, startPoint y: 104, endPoint x: 318, endPoint y: 100, distance: 47.2
click at [318, 100] on div at bounding box center [290, 110] width 207 height 40
click at [357, 157] on icon "Done" at bounding box center [355, 153] width 9 height 9
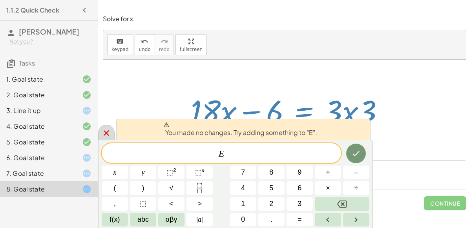
click at [102, 130] on icon at bounding box center [106, 132] width 9 height 9
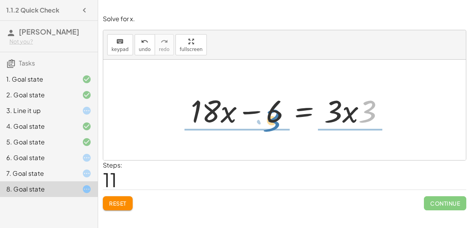
drag, startPoint x: 359, startPoint y: 116, endPoint x: 266, endPoint y: 120, distance: 93.5
click at [266, 120] on div at bounding box center [290, 110] width 207 height 40
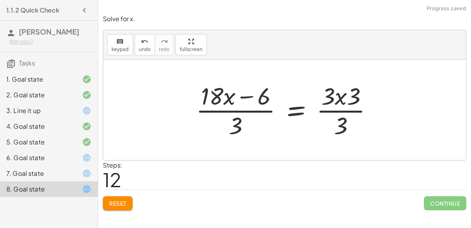
click at [135, 197] on div "Reset Continue" at bounding box center [284, 199] width 363 height 21
click at [111, 196] on button "Reset" at bounding box center [118, 203] width 30 height 14
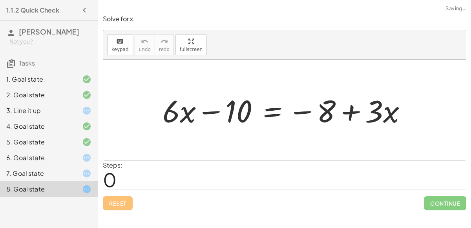
click at [111, 195] on div "Reset Continue" at bounding box center [284, 199] width 363 height 21
click at [89, 169] on icon at bounding box center [86, 173] width 9 height 9
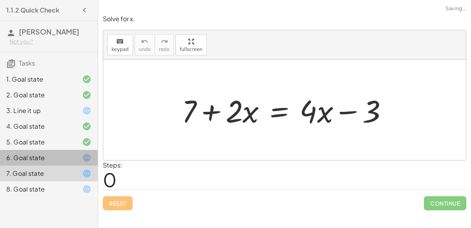
click at [91, 181] on div "6. Goal state" at bounding box center [49, 189] width 98 height 16
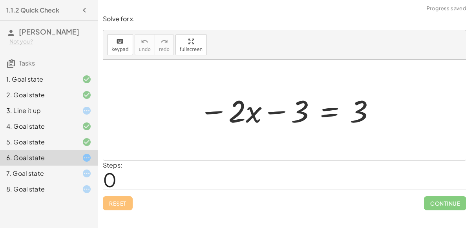
click at [279, 117] on div at bounding box center [287, 110] width 185 height 40
click at [301, 111] on div at bounding box center [287, 110] width 185 height 40
click at [248, 112] on div at bounding box center [287, 110] width 185 height 40
drag, startPoint x: 290, startPoint y: 118, endPoint x: 209, endPoint y: 116, distance: 80.4
click at [209, 116] on div at bounding box center [287, 110] width 185 height 40
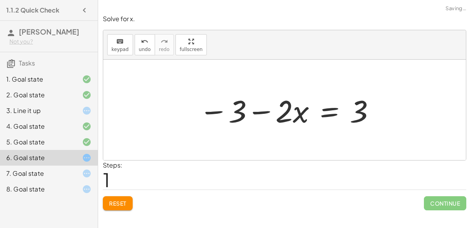
click at [255, 115] on div at bounding box center [287, 110] width 185 height 40
click at [210, 112] on div at bounding box center [287, 110] width 185 height 40
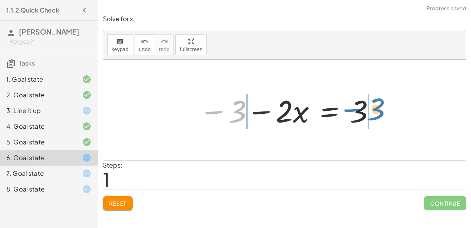
drag, startPoint x: 210, startPoint y: 112, endPoint x: 354, endPoint y: 111, distance: 144.4
click at [354, 111] on div at bounding box center [287, 110] width 185 height 40
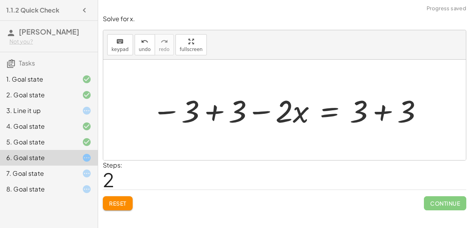
click at [386, 117] on div at bounding box center [287, 110] width 279 height 40
click at [229, 108] on div at bounding box center [263, 110] width 231 height 40
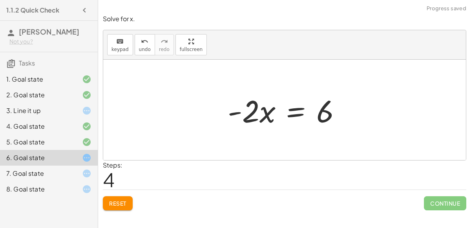
click at [242, 112] on div at bounding box center [287, 110] width 127 height 40
click at [267, 122] on div at bounding box center [287, 110] width 127 height 40
drag, startPoint x: 322, startPoint y: 115, endPoint x: 238, endPoint y: 137, distance: 87.0
click at [231, 109] on div at bounding box center [277, 110] width 231 height 40
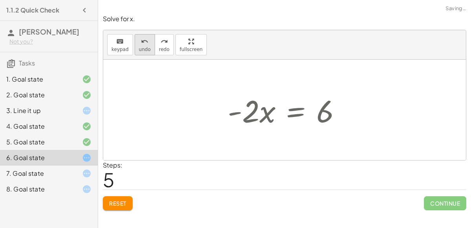
click at [141, 35] on button "undo undo" at bounding box center [145, 44] width 20 height 21
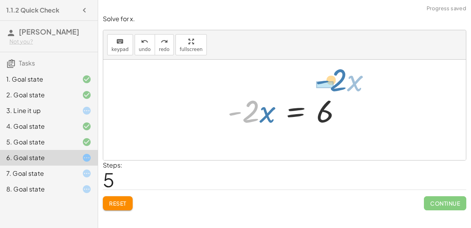
drag, startPoint x: 247, startPoint y: 118, endPoint x: 334, endPoint y: 88, distance: 92.2
click at [334, 88] on div "− · 2 · x − 3 = 3 − 3 − · 2 · x = 3 − 3 + 3 − · 2 · x = + 3 + 3 − 3 + 3 − · 2 ·…" at bounding box center [284, 110] width 137 height 44
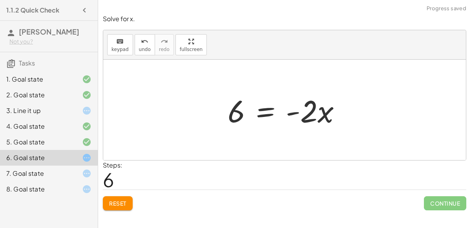
click at [238, 107] on div at bounding box center [287, 110] width 127 height 40
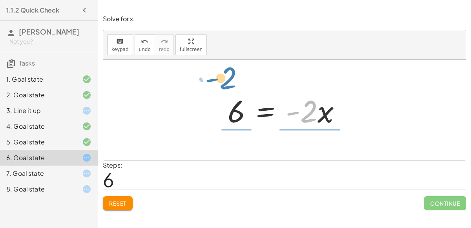
drag, startPoint x: 310, startPoint y: 122, endPoint x: 229, endPoint y: 87, distance: 88.0
click at [229, 87] on div "− · 2 · x − 3 = 3 − 3 − · 2 · x = 3 − 3 + 3 − · 2 · x = + 3 + 3 − 3 + 3 − · 2 ·…" at bounding box center [284, 110] width 362 height 100
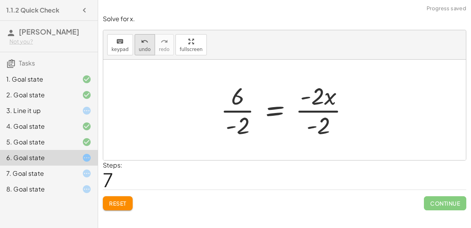
click at [147, 35] on button "undo undo" at bounding box center [145, 44] width 20 height 21
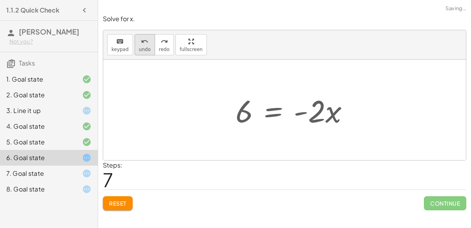
click at [147, 35] on button "undo undo" at bounding box center [145, 44] width 20 height 21
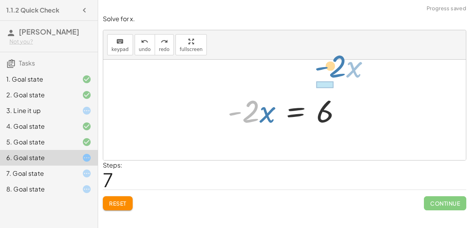
drag, startPoint x: 253, startPoint y: 113, endPoint x: 338, endPoint y: 70, distance: 95.6
click at [338, 70] on div "− · 2 · x − 3 = 3 − 3 − · 2 · x = 3 − 3 + 3 − · 2 · x = + 3 + 3 − 3 + 3 − · 2 ·…" at bounding box center [284, 110] width 362 height 100
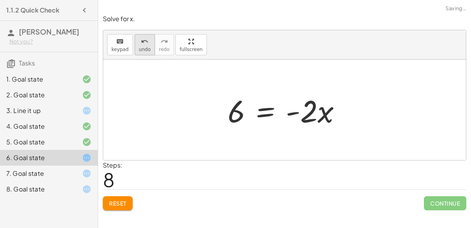
click at [139, 47] on span "undo" at bounding box center [145, 49] width 12 height 5
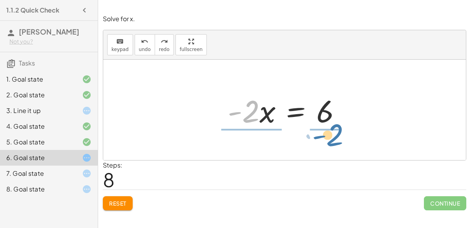
drag, startPoint x: 250, startPoint y: 110, endPoint x: 335, endPoint y: 133, distance: 87.6
click at [335, 133] on div "− · 2 · x − 3 = 3 − 3 − · 2 · x = 3 − 3 + 3 − · 2 · x = + 3 + 3 − 3 + 3 − · 2 ·…" at bounding box center [284, 110] width 362 height 100
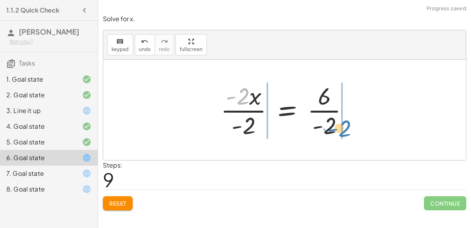
drag, startPoint x: 243, startPoint y: 91, endPoint x: 345, endPoint y: 122, distance: 106.5
click at [345, 122] on div at bounding box center [288, 110] width 142 height 60
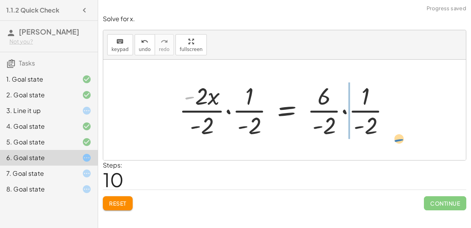
drag, startPoint x: 193, startPoint y: 86, endPoint x: 401, endPoint y: 125, distance: 210.8
click at [401, 125] on div "− · 2 · x − 3 = 3 − 3 − · 2 · x = 3 − 3 + 3 − · 2 · x = + 3 + 3 − 3 + 3 − · 2 ·…" at bounding box center [284, 110] width 235 height 64
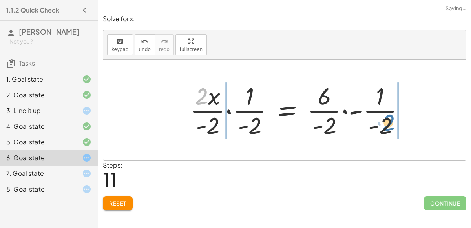
drag, startPoint x: 197, startPoint y: 93, endPoint x: 377, endPoint y: 117, distance: 182.1
click at [377, 117] on div at bounding box center [300, 110] width 229 height 60
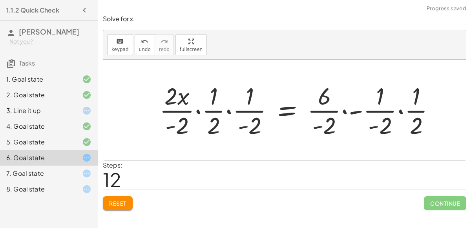
click at [343, 107] on div at bounding box center [300, 110] width 290 height 60
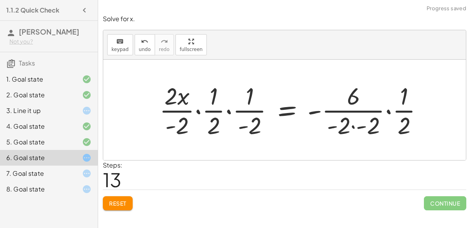
click at [388, 109] on div at bounding box center [294, 110] width 278 height 60
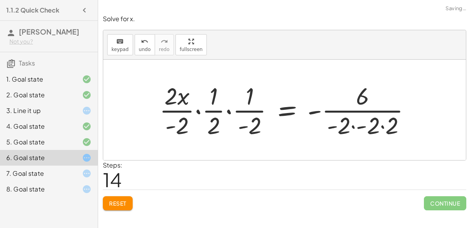
click at [348, 125] on div at bounding box center [288, 110] width 266 height 60
click at [360, 126] on div at bounding box center [288, 110] width 266 height 60
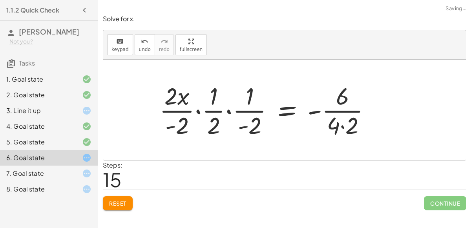
click at [343, 126] on div at bounding box center [268, 110] width 226 height 60
click at [229, 110] on div at bounding box center [259, 110] width 208 height 60
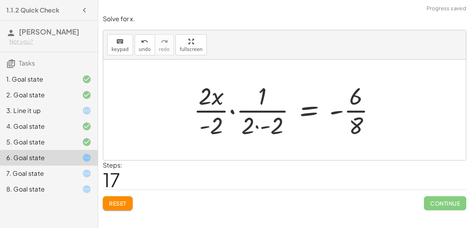
click at [226, 107] on div at bounding box center [287, 110] width 196 height 60
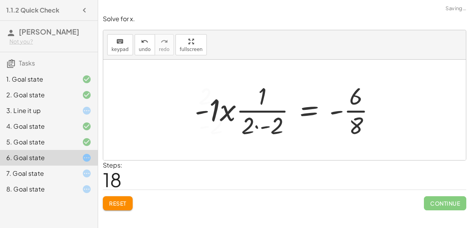
click at [259, 120] on div at bounding box center [288, 110] width 195 height 60
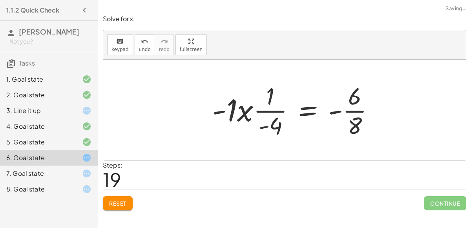
click at [268, 126] on div at bounding box center [296, 110] width 177 height 60
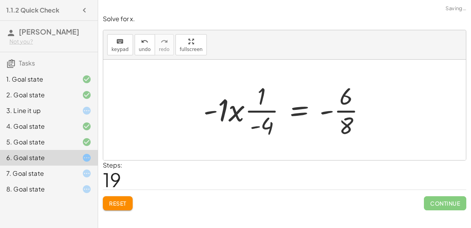
click at [221, 109] on div at bounding box center [287, 110] width 177 height 60
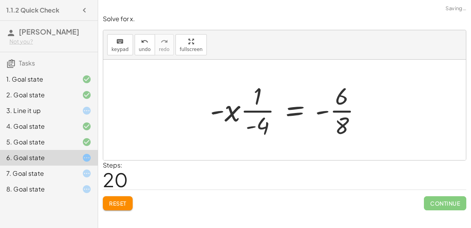
click at [223, 110] on div at bounding box center [289, 110] width 166 height 60
click at [231, 114] on div at bounding box center [288, 110] width 166 height 60
click at [259, 98] on div at bounding box center [288, 110] width 166 height 60
click at [256, 109] on div at bounding box center [288, 110] width 166 height 60
click at [258, 108] on div at bounding box center [288, 110] width 166 height 60
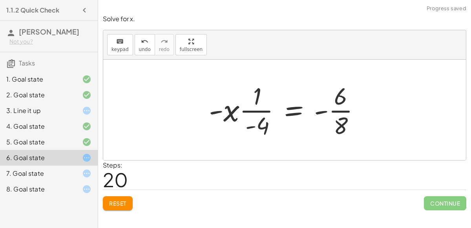
click at [329, 111] on div at bounding box center [288, 110] width 166 height 60
click at [339, 110] on div at bounding box center [287, 110] width 165 height 60
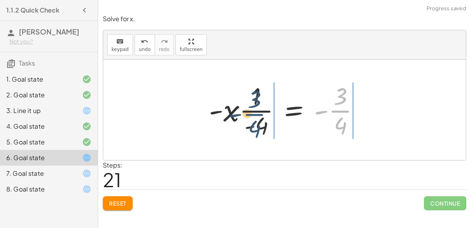
drag, startPoint x: 339, startPoint y: 111, endPoint x: 252, endPoint y: 109, distance: 86.3
click at [252, 109] on div at bounding box center [287, 110] width 165 height 60
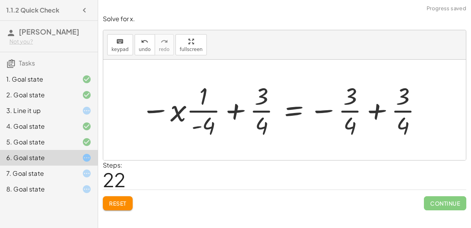
click at [238, 109] on div at bounding box center [282, 110] width 290 height 60
click at [377, 107] on div at bounding box center [282, 110] width 290 height 60
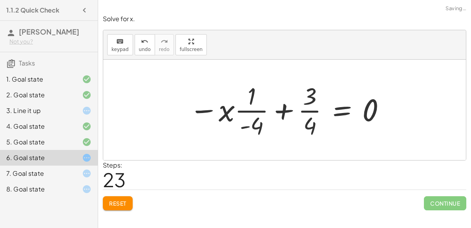
click at [271, 109] on div at bounding box center [287, 110] width 205 height 60
click at [118, 200] on span "Reset" at bounding box center [117, 203] width 17 height 7
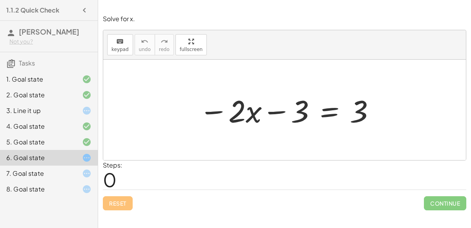
click at [68, 111] on div "3. Line it up" at bounding box center [37, 110] width 63 height 9
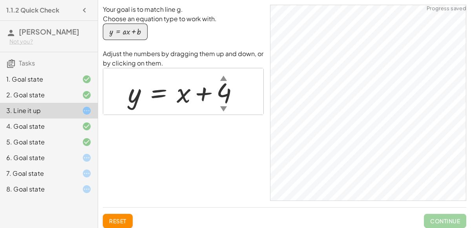
click at [80, 156] on div at bounding box center [80, 157] width 22 height 9
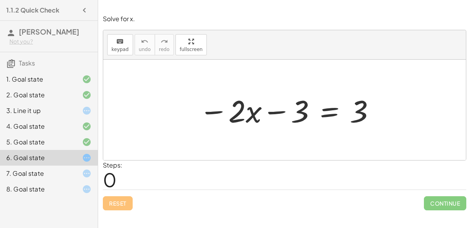
click at [55, 109] on div "3. Line it up" at bounding box center [37, 110] width 63 height 9
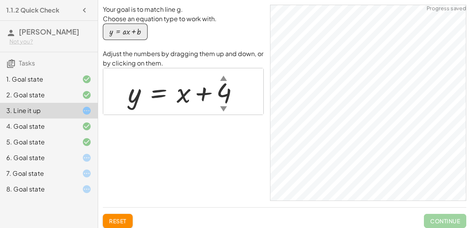
click at [80, 156] on div at bounding box center [80, 157] width 22 height 9
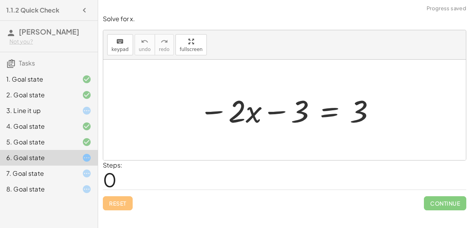
click at [274, 114] on div at bounding box center [287, 110] width 185 height 40
drag, startPoint x: 368, startPoint y: 116, endPoint x: 293, endPoint y: 110, distance: 74.7
click at [293, 110] on div at bounding box center [287, 110] width 185 height 40
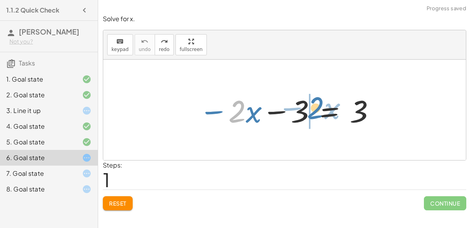
drag, startPoint x: 243, startPoint y: 108, endPoint x: 323, endPoint y: 104, distance: 79.7
click at [323, 104] on div at bounding box center [287, 110] width 185 height 40
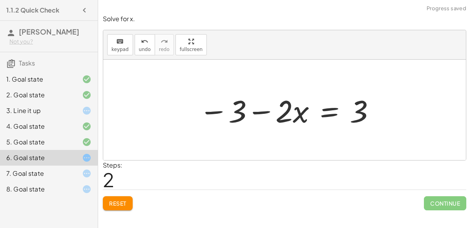
click at [273, 107] on div at bounding box center [287, 110] width 185 height 40
drag, startPoint x: 360, startPoint y: 124, endPoint x: 249, endPoint y: 135, distance: 111.6
click at [249, 135] on div "− · 2 · x − 3 = 3 3 − · 2 · x − 3 = 3" at bounding box center [284, 110] width 362 height 100
click at [218, 111] on div at bounding box center [287, 110] width 279 height 40
click at [379, 108] on div at bounding box center [311, 110] width 231 height 40
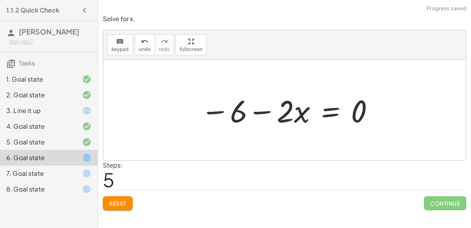
click at [270, 106] on div at bounding box center [288, 110] width 182 height 40
click at [212, 111] on div at bounding box center [288, 110] width 182 height 40
drag, startPoint x: 241, startPoint y: 119, endPoint x: 374, endPoint y: 120, distance: 133.0
click at [374, 120] on div at bounding box center [288, 110] width 182 height 40
click at [218, 105] on div at bounding box center [265, 110] width 231 height 40
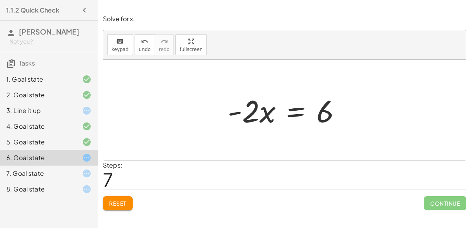
click at [42, 170] on div "7. Goal state" at bounding box center [37, 173] width 63 height 9
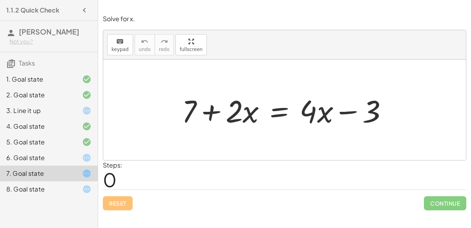
click at [209, 113] on div at bounding box center [288, 110] width 220 height 40
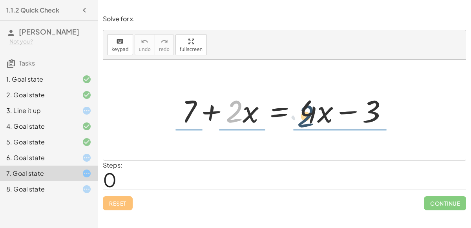
drag, startPoint x: 231, startPoint y: 117, endPoint x: 307, endPoint y: 119, distance: 76.5
click at [307, 119] on div at bounding box center [288, 110] width 220 height 40
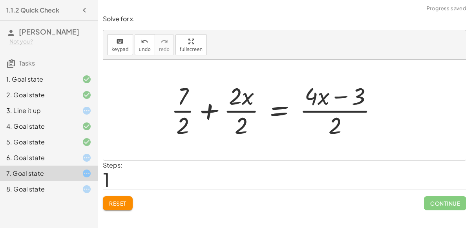
click at [109, 207] on button "Reset" at bounding box center [118, 203] width 30 height 14
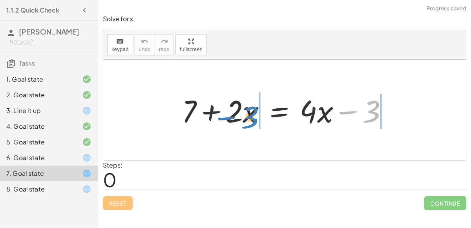
drag, startPoint x: 373, startPoint y: 106, endPoint x: 251, endPoint y: 111, distance: 122.5
click at [251, 111] on div at bounding box center [288, 110] width 220 height 40
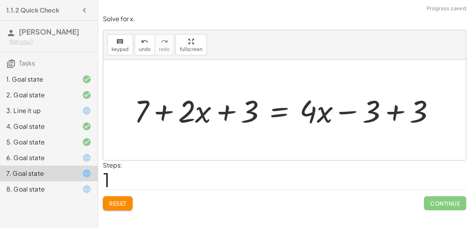
click at [221, 112] on div at bounding box center [287, 110] width 315 height 40
click at [119, 201] on span "Reset" at bounding box center [117, 203] width 17 height 7
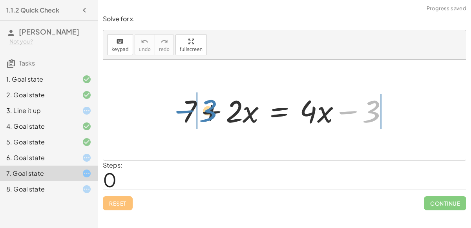
drag, startPoint x: 376, startPoint y: 115, endPoint x: 212, endPoint y: 114, distance: 163.6
click at [212, 114] on div at bounding box center [288, 110] width 220 height 40
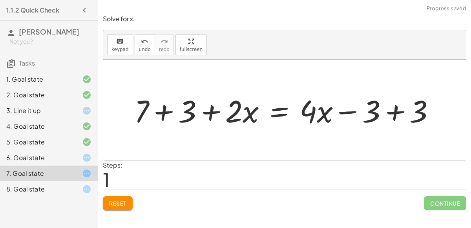
click at [167, 115] on div at bounding box center [287, 110] width 315 height 40
click at [389, 106] on div at bounding box center [305, 110] width 279 height 40
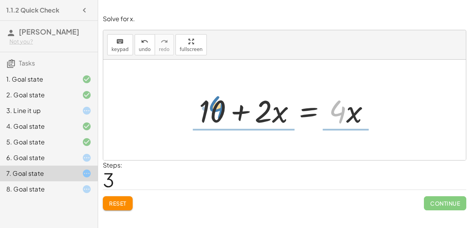
drag, startPoint x: 344, startPoint y: 117, endPoint x: 231, endPoint y: 120, distance: 113.0
click at [231, 120] on div at bounding box center [287, 110] width 185 height 40
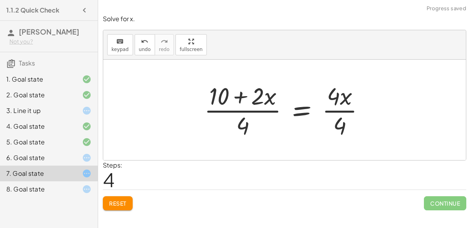
click at [257, 111] on div at bounding box center [287, 110] width 175 height 60
click at [267, 102] on div at bounding box center [287, 110] width 175 height 60
click at [141, 38] on icon "undo" at bounding box center [144, 41] width 7 height 9
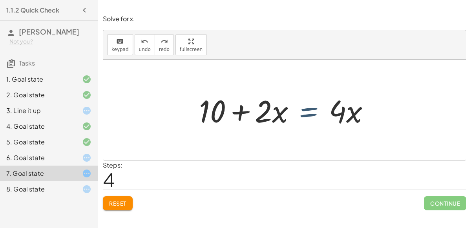
click at [309, 116] on div at bounding box center [287, 110] width 185 height 40
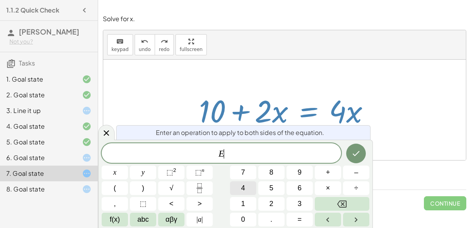
click at [247, 187] on button "4" at bounding box center [243, 188] width 26 height 14
click at [337, 194] on button "×" at bounding box center [328, 188] width 26 height 14
click at [339, 202] on icon "Backspace" at bounding box center [341, 203] width 9 height 7
click at [265, 204] on button "2" at bounding box center [271, 204] width 26 height 14
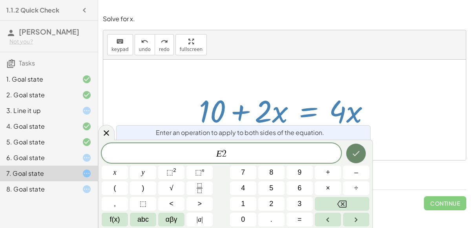
click at [359, 154] on icon "Done" at bounding box center [355, 153] width 9 height 9
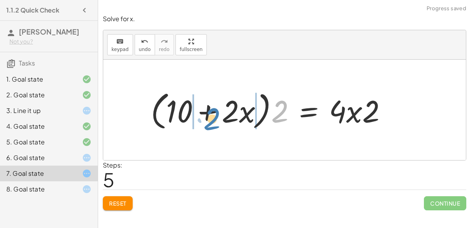
drag, startPoint x: 278, startPoint y: 109, endPoint x: 221, endPoint y: 115, distance: 56.8
click at [221, 115] on div at bounding box center [272, 109] width 250 height 45
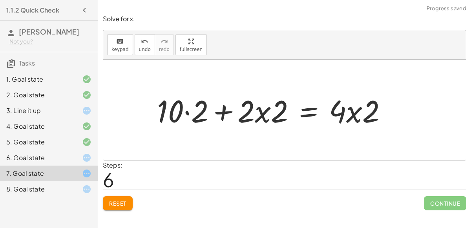
click at [222, 110] on div at bounding box center [275, 110] width 244 height 40
click at [141, 44] on icon "undo" at bounding box center [144, 41] width 7 height 9
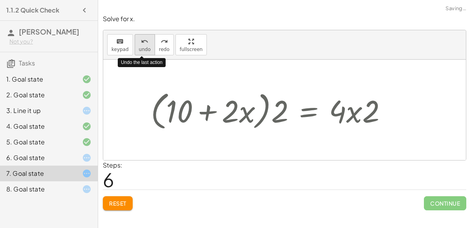
click at [141, 44] on icon "undo" at bounding box center [144, 41] width 7 height 9
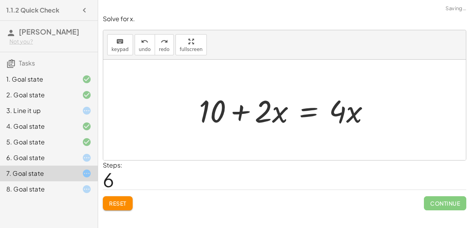
click at [302, 116] on div at bounding box center [287, 110] width 185 height 40
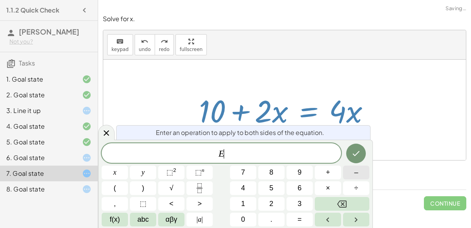
click at [357, 171] on span "–" at bounding box center [356, 172] width 4 height 11
click at [275, 204] on button "2" at bounding box center [271, 204] width 26 height 14
click at [357, 154] on icon "Done" at bounding box center [355, 153] width 9 height 9
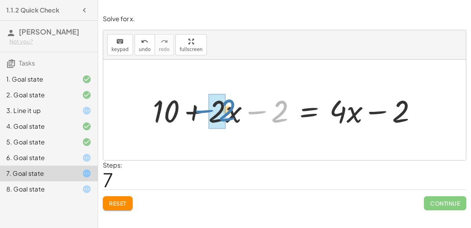
drag, startPoint x: 283, startPoint y: 115, endPoint x: 231, endPoint y: 114, distance: 52.6
click at [231, 114] on div at bounding box center [288, 110] width 278 height 40
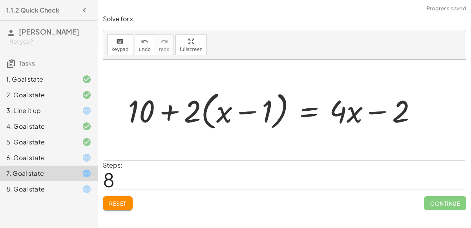
click at [239, 111] on div at bounding box center [275, 109] width 303 height 45
click at [174, 113] on div at bounding box center [275, 109] width 303 height 45
click at [144, 44] on icon "undo" at bounding box center [144, 41] width 7 height 9
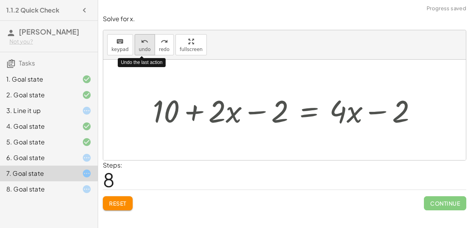
click at [144, 44] on icon "undo" at bounding box center [144, 41] width 7 height 9
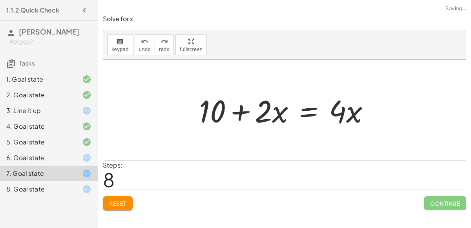
click at [318, 113] on div at bounding box center [287, 110] width 185 height 40
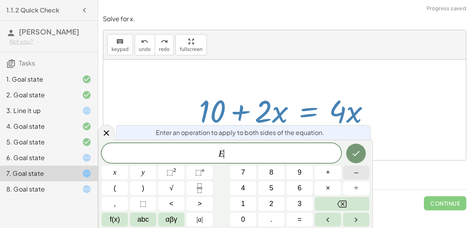
click at [343, 175] on button "–" at bounding box center [356, 173] width 26 height 14
click at [271, 209] on span "2" at bounding box center [271, 204] width 4 height 11
click at [355, 158] on icon "Done" at bounding box center [355, 153] width 9 height 9
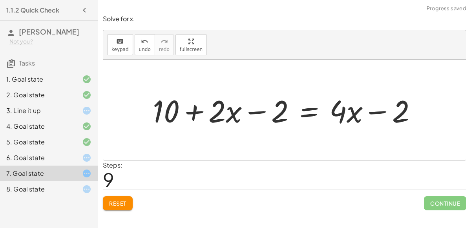
click at [374, 114] on div at bounding box center [288, 110] width 278 height 40
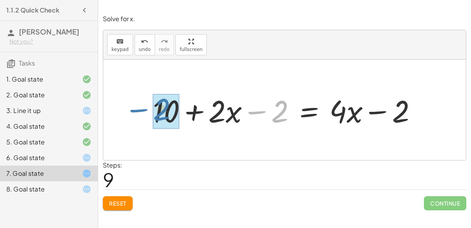
drag, startPoint x: 281, startPoint y: 117, endPoint x: 163, endPoint y: 115, distance: 118.1
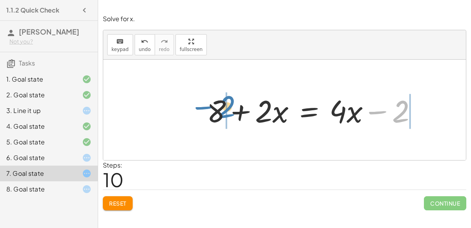
drag, startPoint x: 397, startPoint y: 112, endPoint x: 223, endPoint y: 107, distance: 173.9
click at [223, 107] on div at bounding box center [315, 110] width 224 height 40
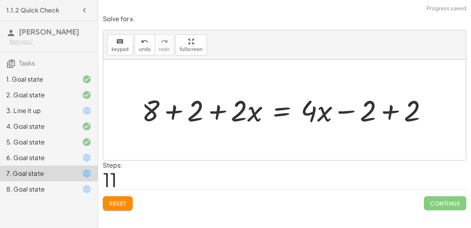
click at [179, 113] on div at bounding box center [288, 110] width 300 height 38
click at [390, 114] on div at bounding box center [305, 110] width 263 height 38
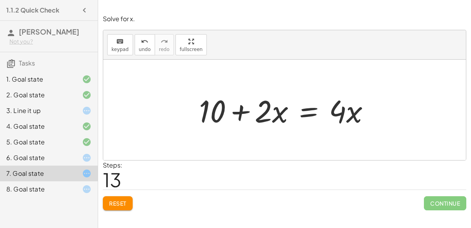
drag, startPoint x: 190, startPoint y: 120, endPoint x: 274, endPoint y: 130, distance: 84.2
click at [274, 130] on div "+ 7 + · 2 · x = + · 4 · x − 3 + 7 + 3 + · 2 · x = + · 4 · x − 3 + 3 + 10 + · 2 …" at bounding box center [284, 110] width 195 height 44
click at [200, 99] on div at bounding box center [287, 110] width 185 height 40
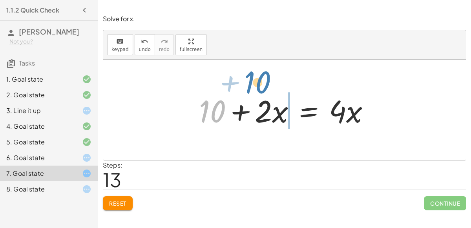
drag, startPoint x: 204, startPoint y: 104, endPoint x: 250, endPoint y: 75, distance: 54.0
click at [250, 75] on div "+ 7 + · 2 · x = + · 4 · x − 3 + 7 + 3 + · 2 · x = + · 4 · x − 3 + 3 + 10 + · 2 …" at bounding box center [284, 110] width 362 height 100
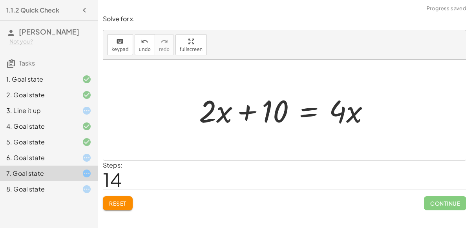
click at [246, 108] on div at bounding box center [287, 110] width 185 height 40
click at [353, 114] on div at bounding box center [287, 110] width 185 height 40
drag, startPoint x: 351, startPoint y: 113, endPoint x: 335, endPoint y: 136, distance: 27.5
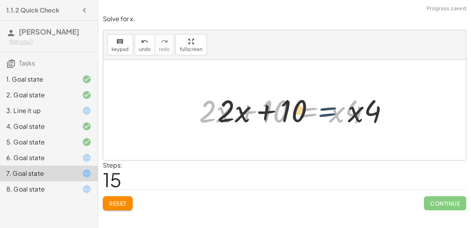
drag, startPoint x: 322, startPoint y: 127, endPoint x: 351, endPoint y: 125, distance: 29.6
click at [351, 125] on div at bounding box center [287, 110] width 185 height 40
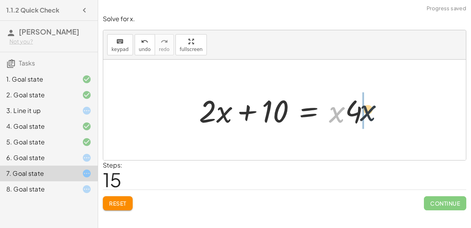
drag, startPoint x: 335, startPoint y: 111, endPoint x: 372, endPoint y: 107, distance: 37.0
click at [372, 107] on div at bounding box center [287, 110] width 185 height 40
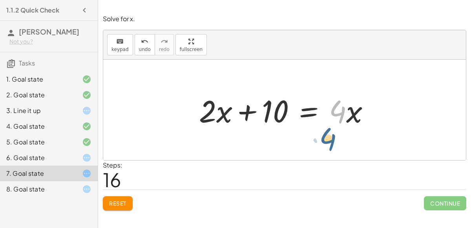
drag, startPoint x: 345, startPoint y: 106, endPoint x: 352, endPoint y: 109, distance: 6.9
click at [352, 109] on div at bounding box center [287, 110] width 185 height 40
drag, startPoint x: 350, startPoint y: 99, endPoint x: 335, endPoint y: 127, distance: 31.6
click at [335, 127] on div at bounding box center [287, 110] width 185 height 40
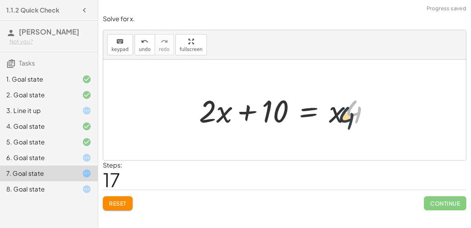
drag, startPoint x: 357, startPoint y: 101, endPoint x: 344, endPoint y: 113, distance: 18.3
click at [344, 113] on div at bounding box center [287, 110] width 185 height 40
drag, startPoint x: 351, startPoint y: 113, endPoint x: 321, endPoint y: 118, distance: 30.4
click at [321, 118] on div at bounding box center [287, 110] width 185 height 40
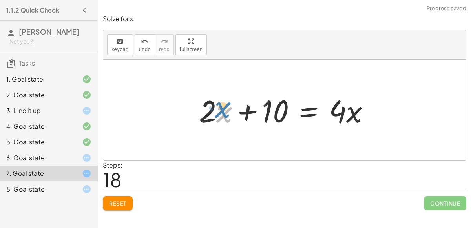
drag, startPoint x: 217, startPoint y: 111, endPoint x: 214, endPoint y: 104, distance: 8.2
click at [214, 104] on div at bounding box center [287, 110] width 185 height 40
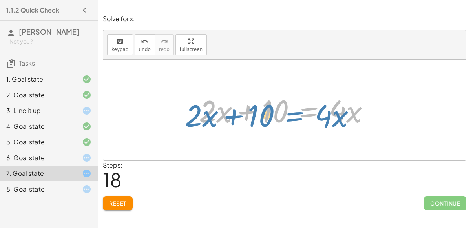
drag, startPoint x: 306, startPoint y: 105, endPoint x: 297, endPoint y: 105, distance: 9.4
click at [297, 105] on div at bounding box center [287, 110] width 185 height 40
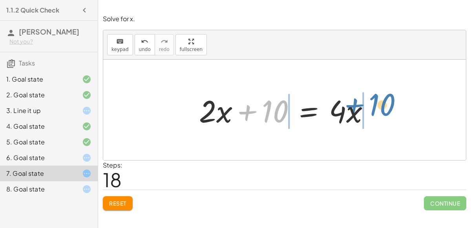
drag, startPoint x: 272, startPoint y: 110, endPoint x: 379, endPoint y: 103, distance: 107.7
click at [379, 103] on div at bounding box center [287, 110] width 185 height 40
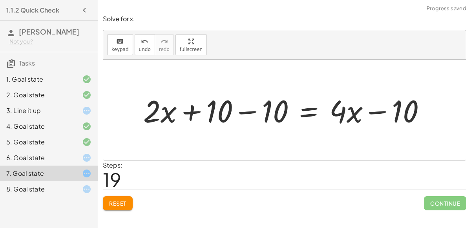
click at [372, 110] on div at bounding box center [287, 110] width 297 height 40
click at [250, 112] on div at bounding box center [287, 110] width 297 height 40
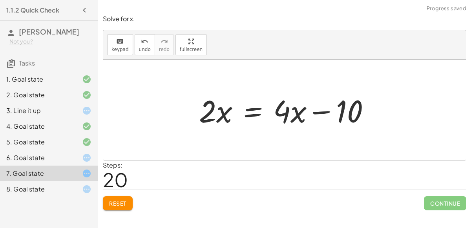
click at [334, 111] on div at bounding box center [287, 110] width 185 height 40
click at [326, 111] on div at bounding box center [287, 110] width 185 height 40
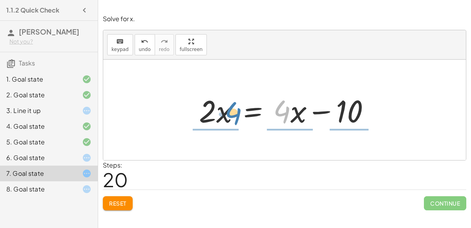
drag, startPoint x: 288, startPoint y: 107, endPoint x: 253, endPoint y: 106, distance: 34.9
click at [253, 106] on div at bounding box center [287, 110] width 185 height 40
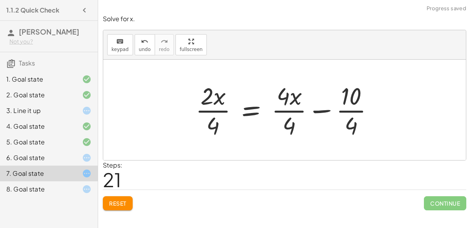
click at [210, 113] on div at bounding box center [287, 110] width 192 height 60
click at [216, 110] on div at bounding box center [294, 110] width 180 height 60
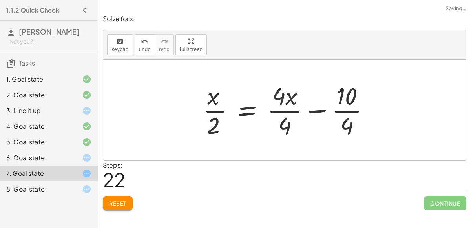
click at [216, 110] on div at bounding box center [289, 110] width 180 height 60
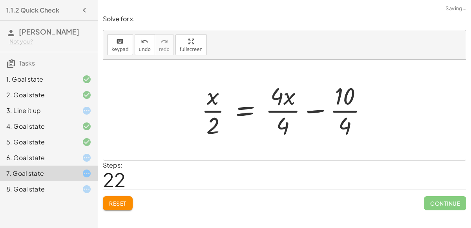
click at [280, 104] on div at bounding box center [287, 110] width 180 height 60
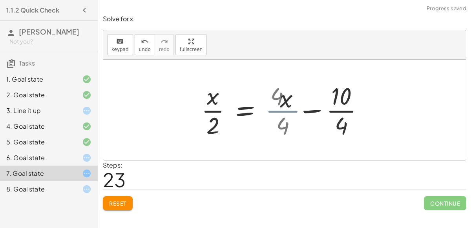
click at [289, 110] on div at bounding box center [277, 110] width 161 height 60
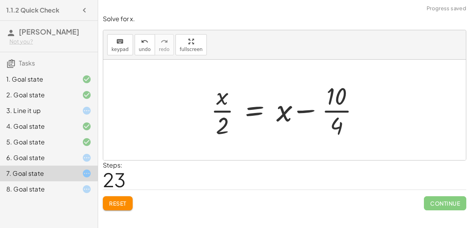
click at [292, 111] on div at bounding box center [287, 110] width 161 height 60
click at [344, 109] on div at bounding box center [287, 110] width 161 height 60
click at [341, 111] on div at bounding box center [284, 110] width 154 height 60
click at [326, 129] on div at bounding box center [284, 110] width 154 height 60
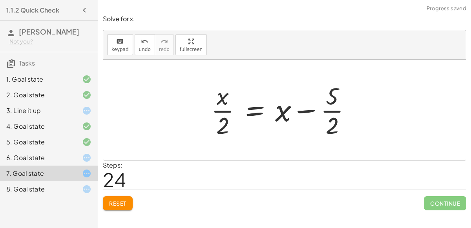
click at [306, 101] on div at bounding box center [284, 110] width 154 height 60
click at [309, 107] on div at bounding box center [284, 110] width 154 height 60
drag, startPoint x: 334, startPoint y: 130, endPoint x: 279, endPoint y: 131, distance: 54.5
click at [279, 131] on div at bounding box center [284, 110] width 154 height 60
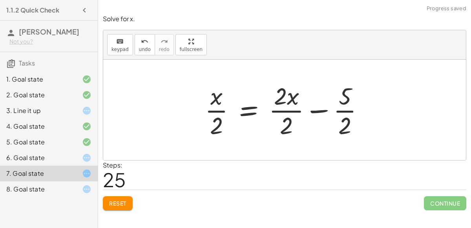
click at [289, 108] on div at bounding box center [287, 110] width 173 height 60
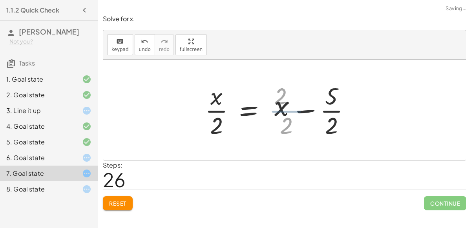
click at [289, 108] on div at bounding box center [278, 110] width 154 height 60
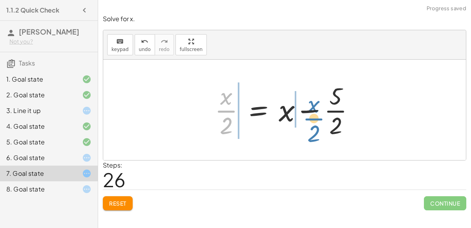
drag, startPoint x: 224, startPoint y: 113, endPoint x: 318, endPoint y: 108, distance: 93.9
click at [318, 108] on div at bounding box center [288, 110] width 154 height 60
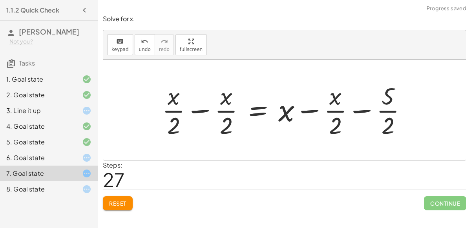
click at [311, 110] on div at bounding box center [287, 110] width 259 height 60
click at [361, 107] on div at bounding box center [287, 110] width 259 height 60
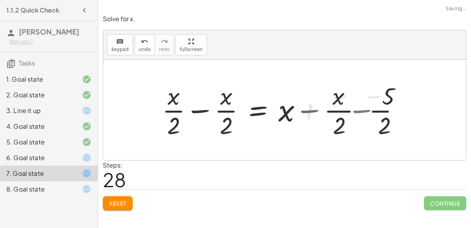
click at [361, 107] on div at bounding box center [289, 110] width 262 height 60
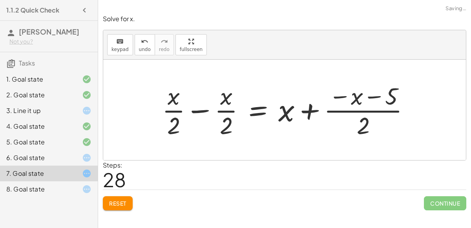
click at [347, 98] on div at bounding box center [289, 110] width 262 height 60
click at [366, 100] on div at bounding box center [289, 110] width 262 height 60
click at [348, 94] on div at bounding box center [289, 110] width 262 height 60
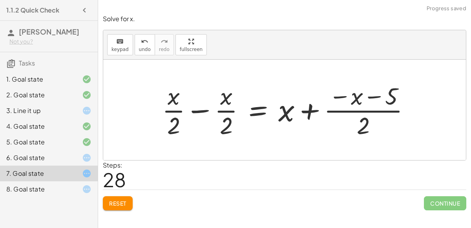
click at [341, 98] on div at bounding box center [289, 110] width 262 height 60
click at [338, 97] on div at bounding box center [289, 110] width 262 height 60
click at [194, 111] on div at bounding box center [289, 110] width 262 height 60
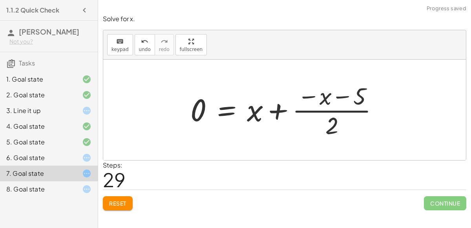
click at [275, 115] on div at bounding box center [287, 110] width 202 height 60
click at [125, 200] on span "Reset" at bounding box center [117, 203] width 17 height 7
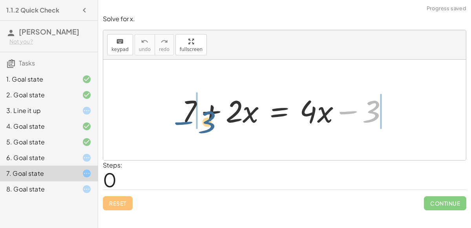
drag, startPoint x: 373, startPoint y: 113, endPoint x: 207, endPoint y: 119, distance: 166.1
click at [207, 119] on div at bounding box center [288, 110] width 220 height 40
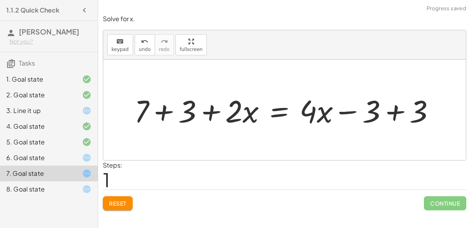
click at [167, 113] on div at bounding box center [287, 110] width 315 height 40
click at [395, 113] on div at bounding box center [305, 110] width 279 height 40
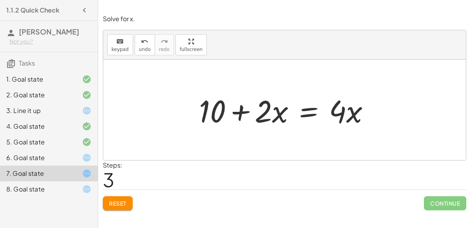
click at [310, 109] on div at bounding box center [287, 110] width 185 height 40
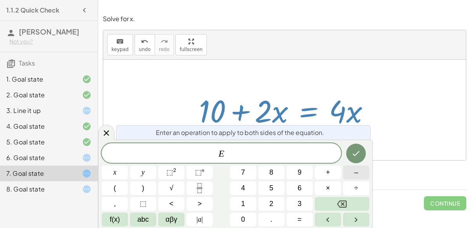
click at [360, 175] on button "–" at bounding box center [356, 173] width 26 height 14
click at [277, 203] on button "2" at bounding box center [271, 204] width 26 height 14
click at [352, 155] on icon "Done" at bounding box center [355, 153] width 9 height 9
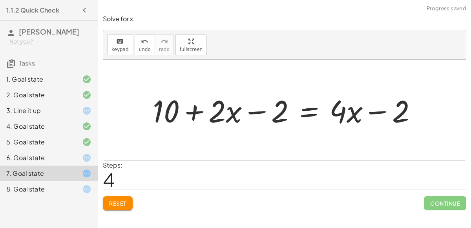
click at [254, 110] on div at bounding box center [288, 110] width 278 height 40
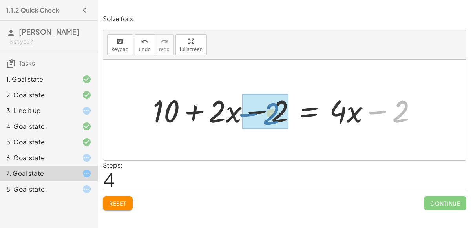
drag, startPoint x: 392, startPoint y: 119, endPoint x: 268, endPoint y: 122, distance: 123.6
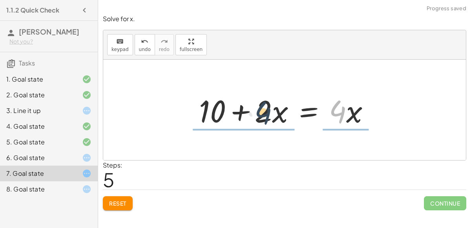
drag, startPoint x: 337, startPoint y: 111, endPoint x: 260, endPoint y: 112, distance: 76.5
click at [260, 112] on div at bounding box center [287, 110] width 185 height 40
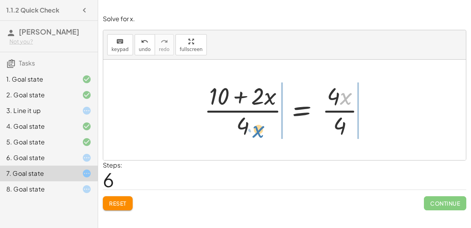
drag, startPoint x: 343, startPoint y: 100, endPoint x: 255, endPoint y: 132, distance: 93.7
click at [255, 132] on div at bounding box center [287, 110] width 175 height 60
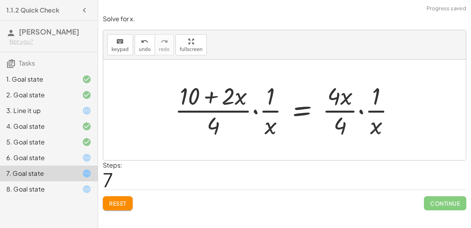
click at [258, 110] on div at bounding box center [288, 110] width 234 height 60
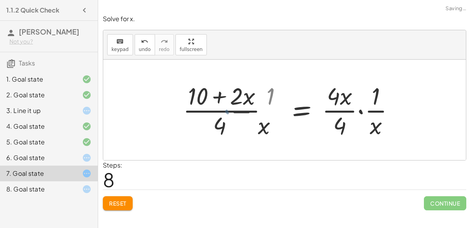
click at [257, 109] on div at bounding box center [302, 110] width 204 height 60
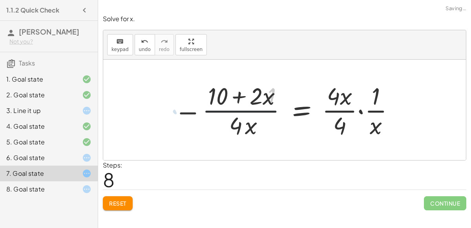
click at [257, 109] on div at bounding box center [302, 110] width 204 height 60
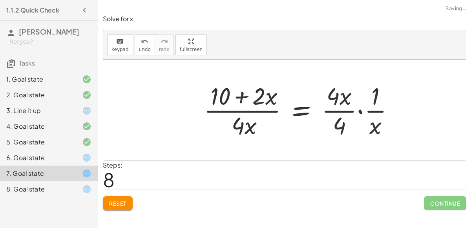
click at [257, 109] on div at bounding box center [302, 110] width 204 height 60
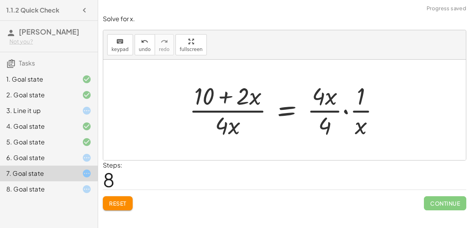
click at [345, 113] on div at bounding box center [287, 110] width 204 height 60
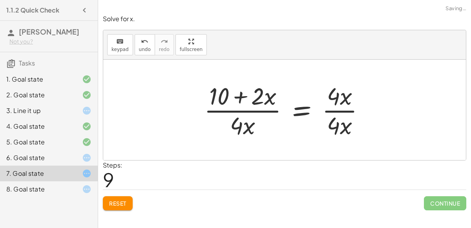
click at [346, 109] on div at bounding box center [287, 110] width 175 height 60
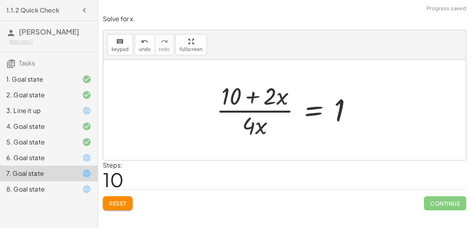
click at [279, 111] on div at bounding box center [287, 110] width 150 height 60
drag, startPoint x: 274, startPoint y: 100, endPoint x: 253, endPoint y: 127, distance: 34.7
click at [253, 127] on div at bounding box center [287, 110] width 150 height 60
drag, startPoint x: 264, startPoint y: 102, endPoint x: 261, endPoint y: 150, distance: 48.3
click at [261, 150] on div "+ 7 + · 2 · x = + · 4 · x − 3 + 7 + 3 + · 2 · x = + · 4 · x − 3 + 3 + 10 + · 2 …" at bounding box center [284, 110] width 362 height 100
